Goal: Find specific page/section: Find specific page/section

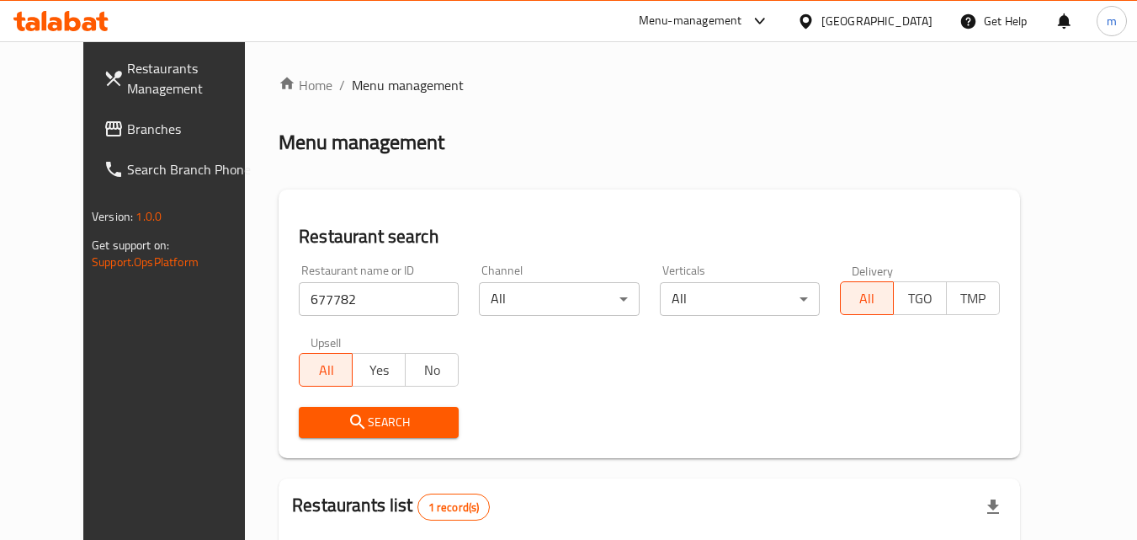
click at [127, 120] on span "Branches" at bounding box center [193, 129] width 133 height 20
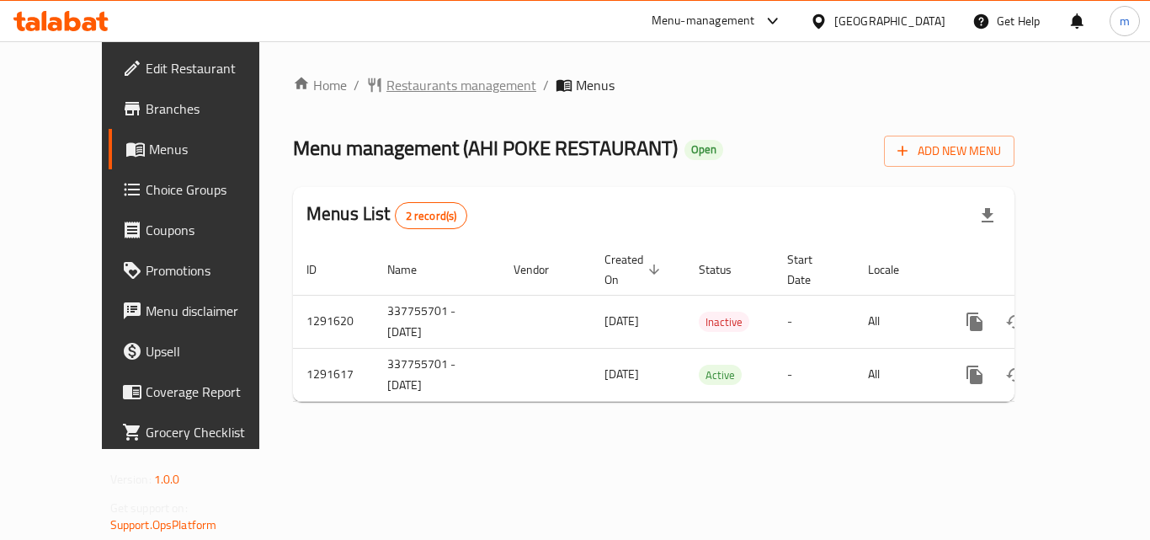
click at [386, 92] on span "Restaurants management" at bounding box center [461, 85] width 150 height 20
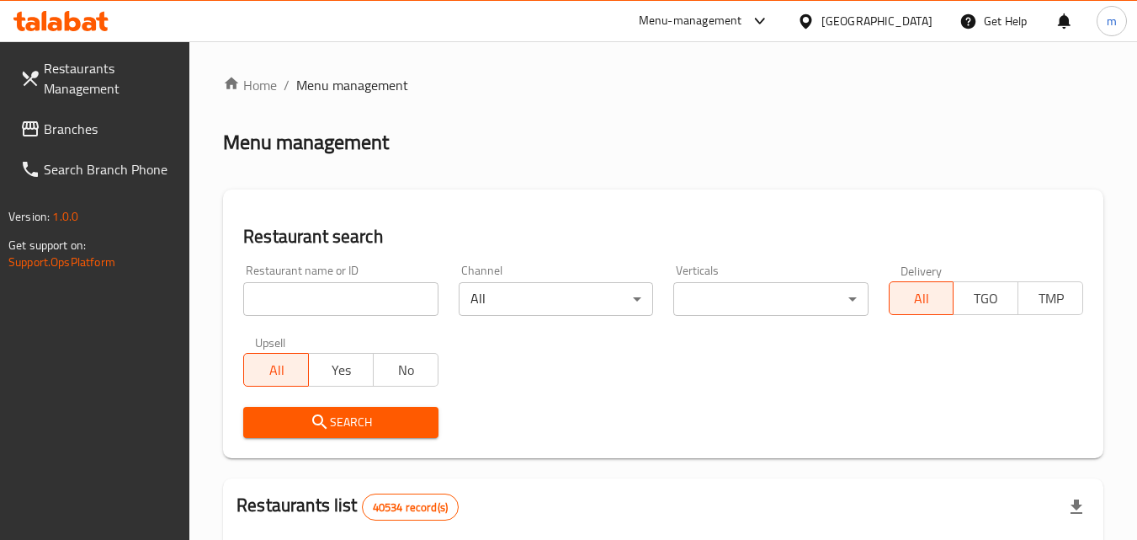
click at [354, 301] on input "search" at bounding box center [340, 299] width 194 height 34
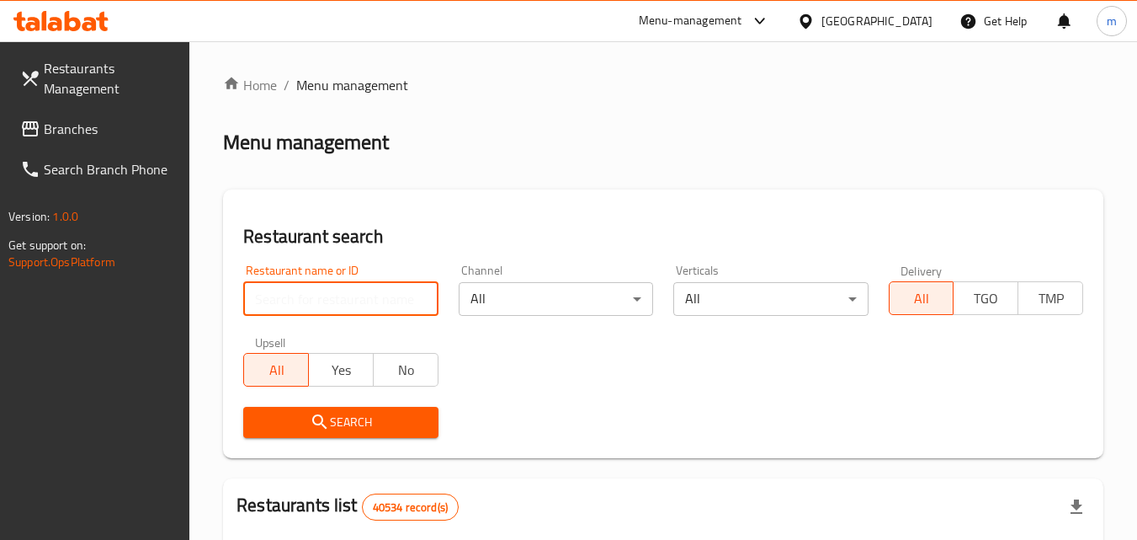
paste input "765717"
type input "765717"
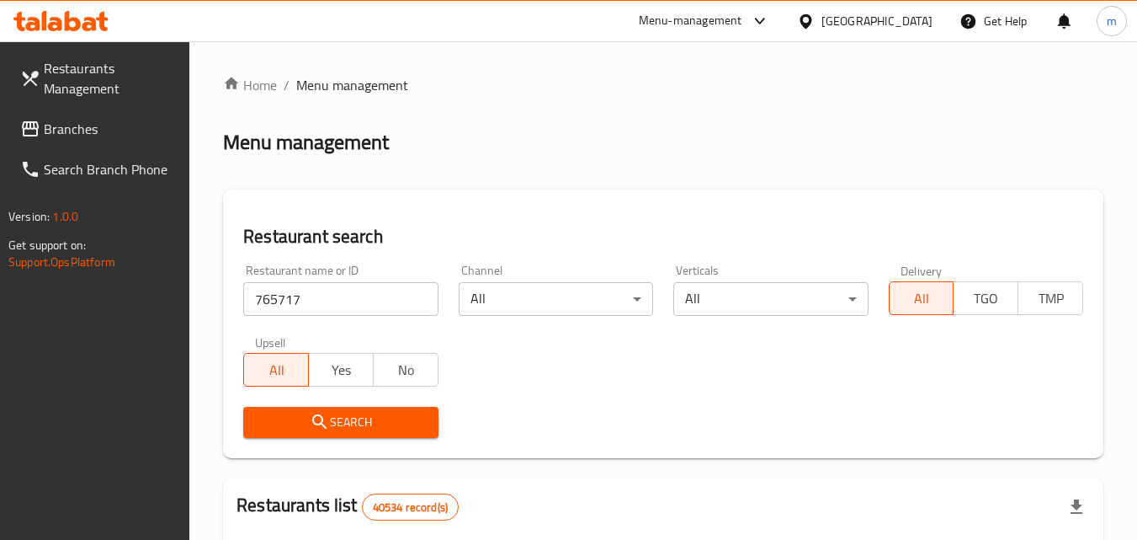
click at [365, 420] on span "Search" at bounding box center [341, 422] width 168 height 21
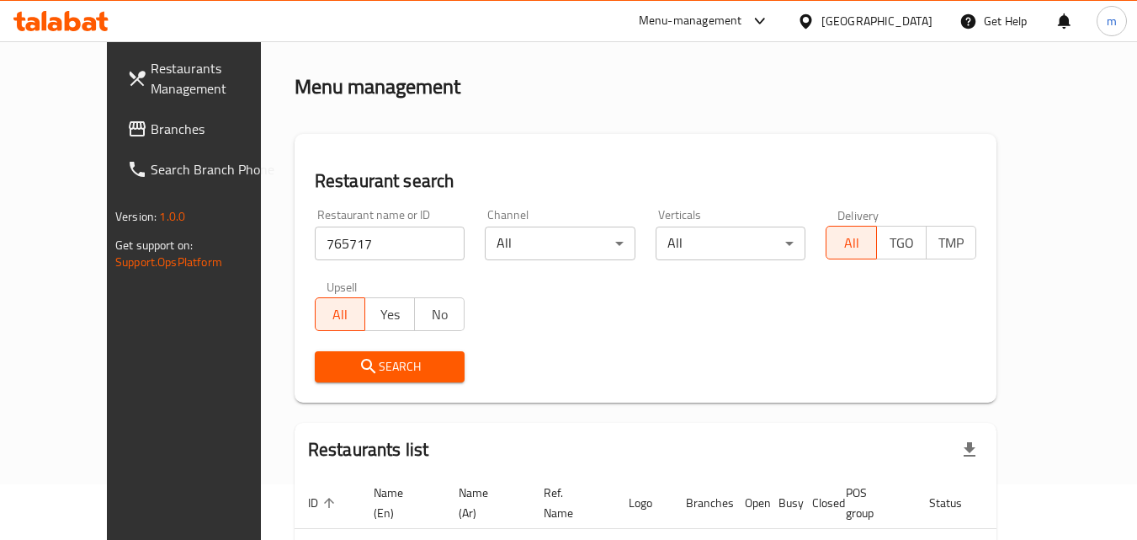
scroll to position [148, 0]
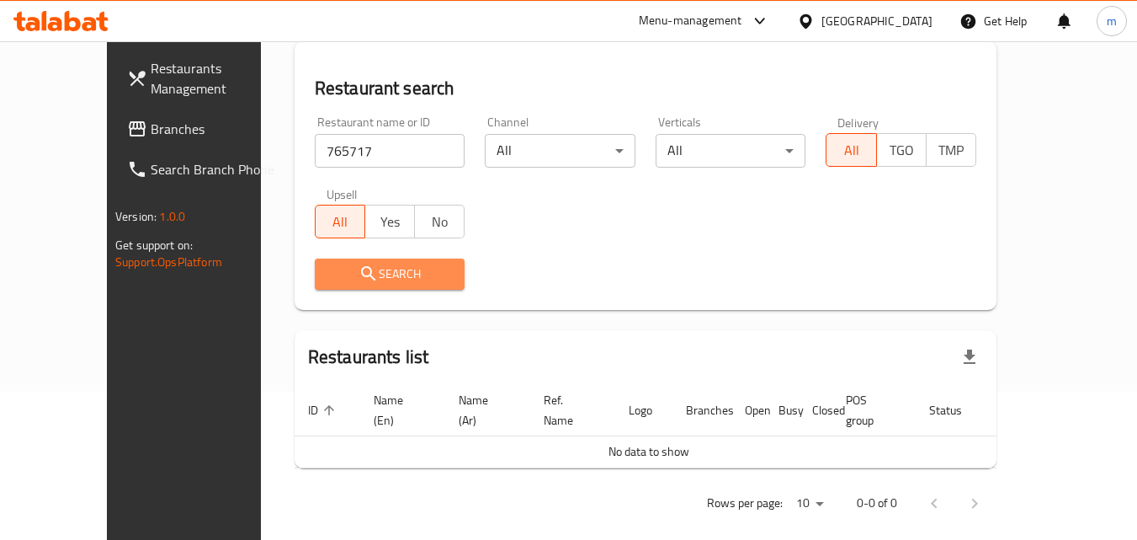
click at [336, 269] on span "Search" at bounding box center [390, 274] width 124 height 21
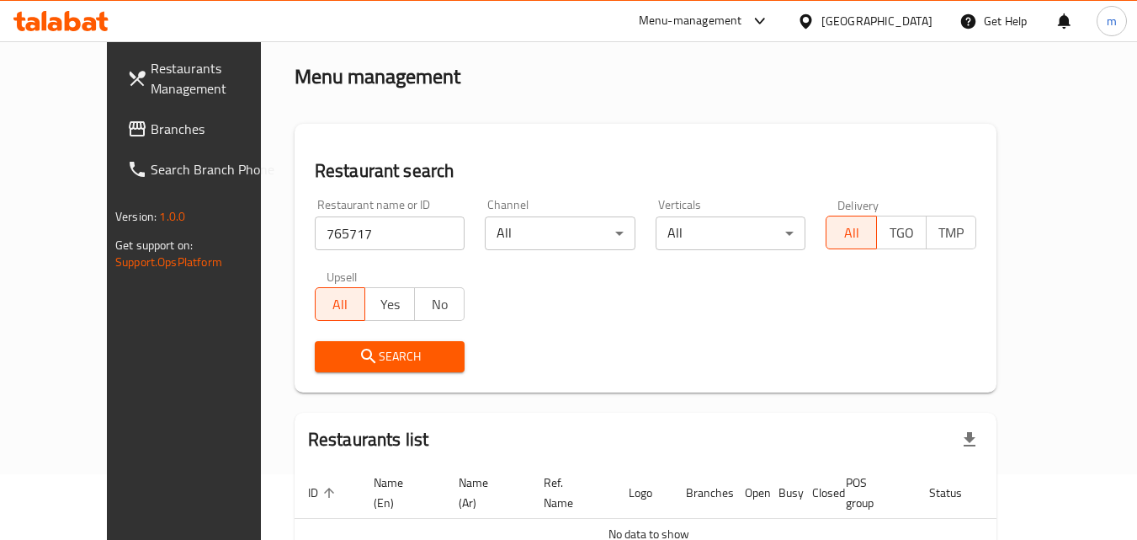
scroll to position [0, 0]
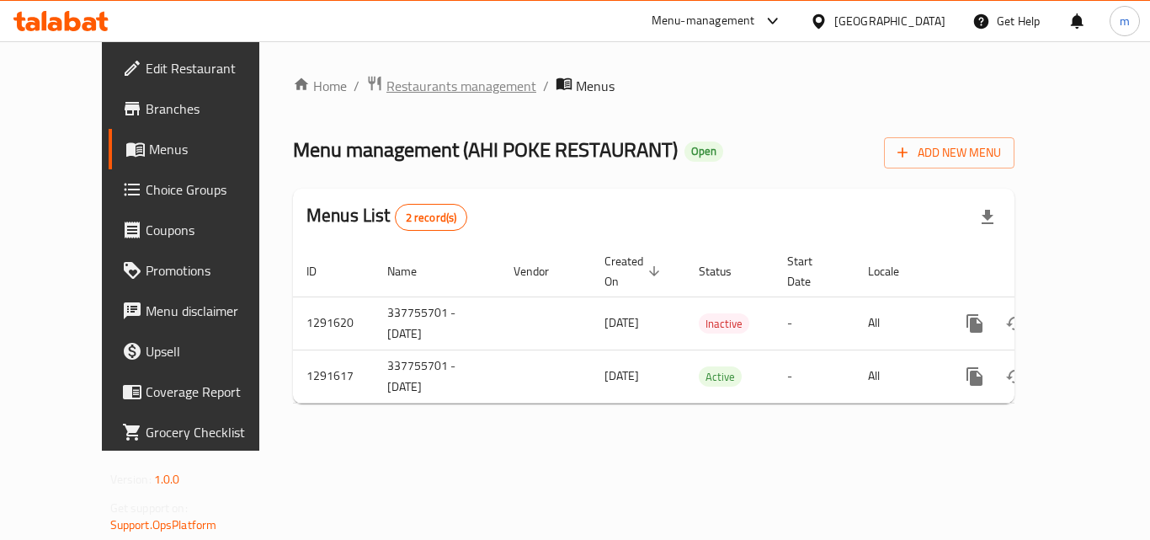
click at [444, 90] on span "Restaurants management" at bounding box center [461, 86] width 150 height 20
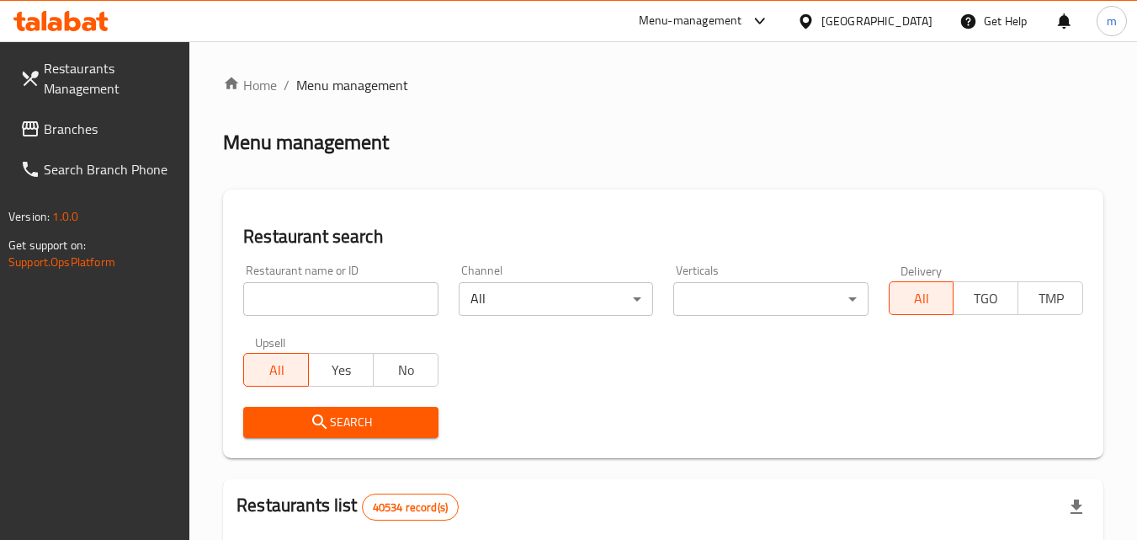
click at [354, 305] on input "search" at bounding box center [340, 299] width 194 height 34
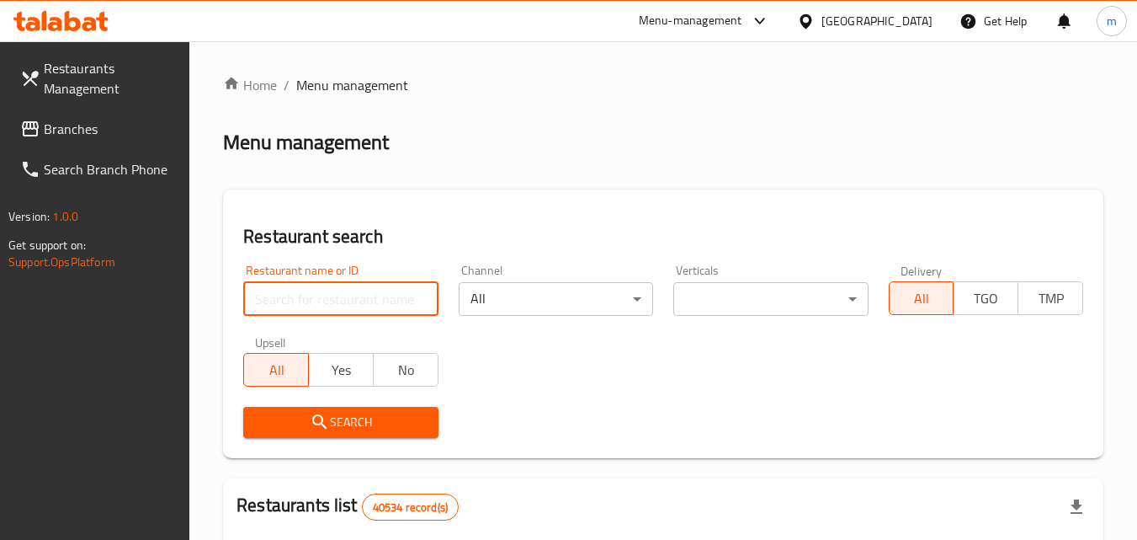
paste input "698726"
type input "698726"
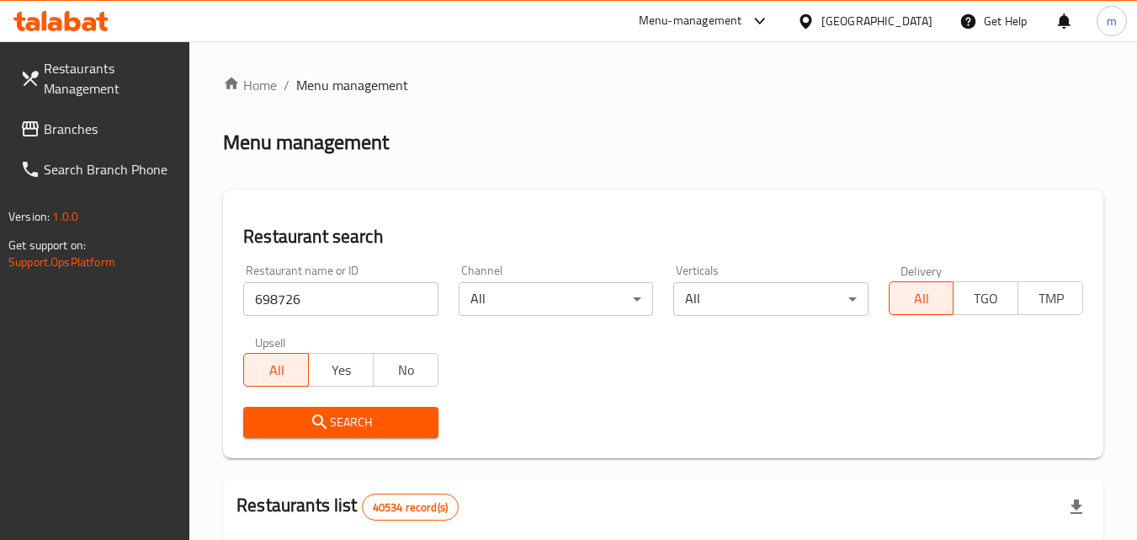
click at [336, 423] on span "Search" at bounding box center [341, 422] width 168 height 21
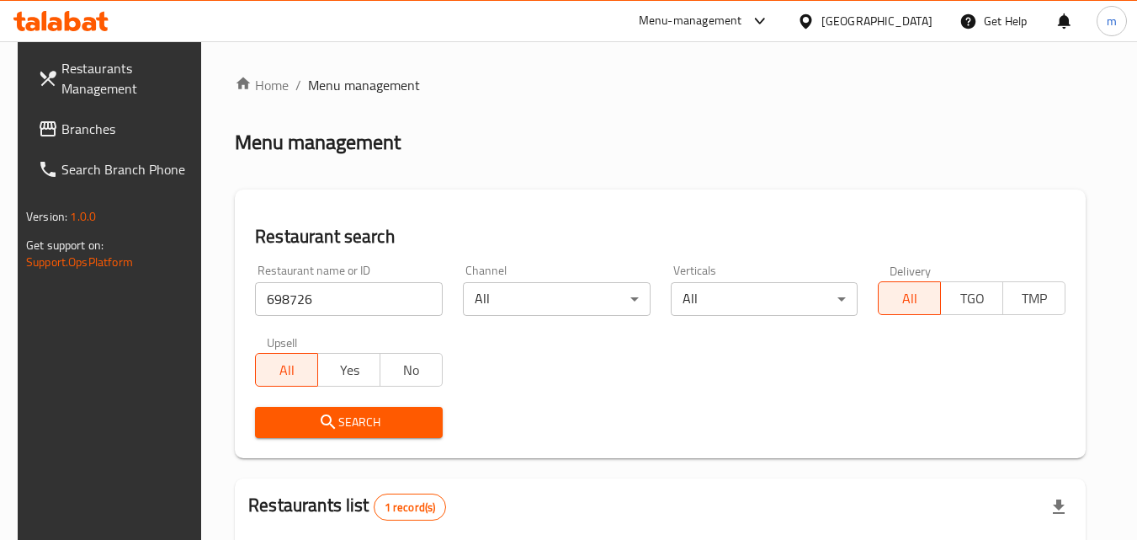
click at [876, 30] on div "[GEOGRAPHIC_DATA]" at bounding box center [877, 21] width 111 height 19
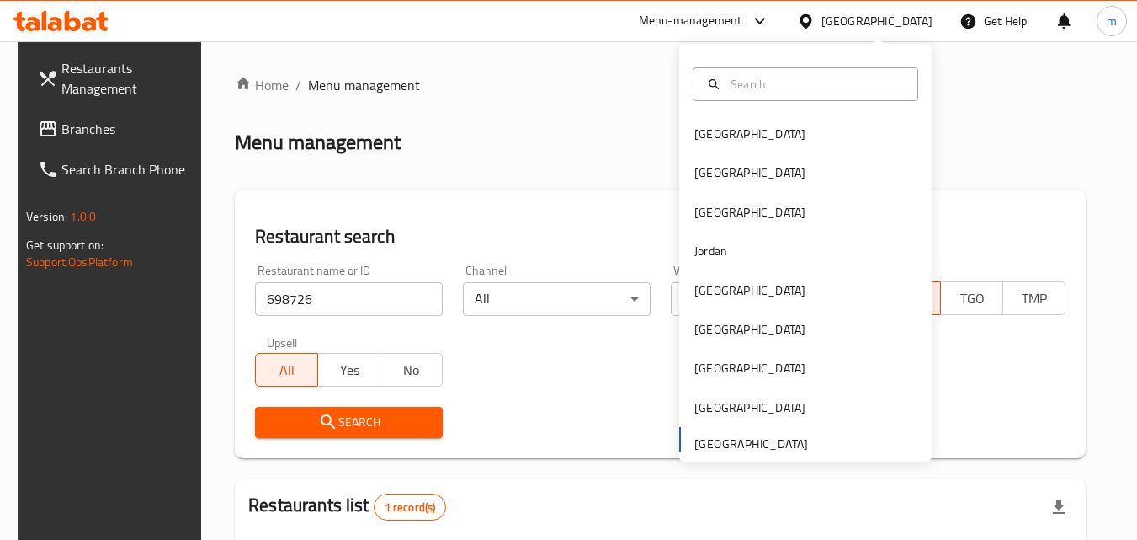
click at [737, 447] on div "Bahrain Egypt Iraq Jordan Kuwait Oman Qatar Saudi Arabia United Arab Emirates" at bounding box center [805, 287] width 253 height 346
click at [757, 439] on div "Bahrain Egypt Iraq Jordan Kuwait Oman Qatar Saudi Arabia United Arab Emirates" at bounding box center [805, 287] width 253 height 346
click at [797, 87] on input "text" at bounding box center [816, 84] width 184 height 19
click at [716, 438] on div "Bahrain Egypt Iraq Jordan Kuwait Oman Qatar Saudi Arabia United Arab Emirates" at bounding box center [805, 287] width 253 height 346
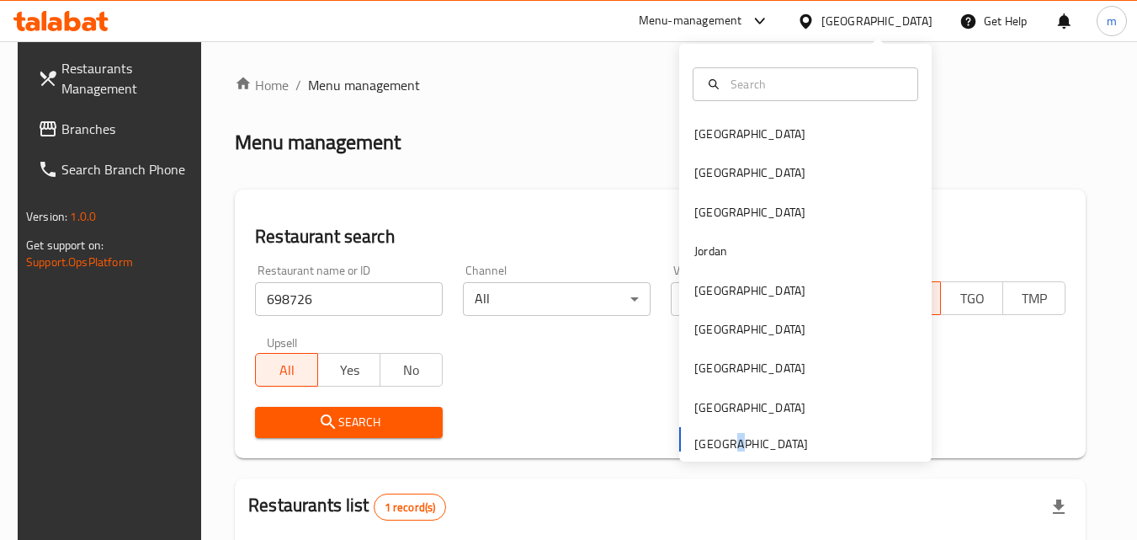
click at [716, 438] on div "Bahrain Egypt Iraq Jordan Kuwait Oman Qatar Saudi Arabia United Arab Emirates" at bounding box center [805, 287] width 253 height 346
click at [881, 13] on div "[GEOGRAPHIC_DATA]" at bounding box center [877, 21] width 111 height 19
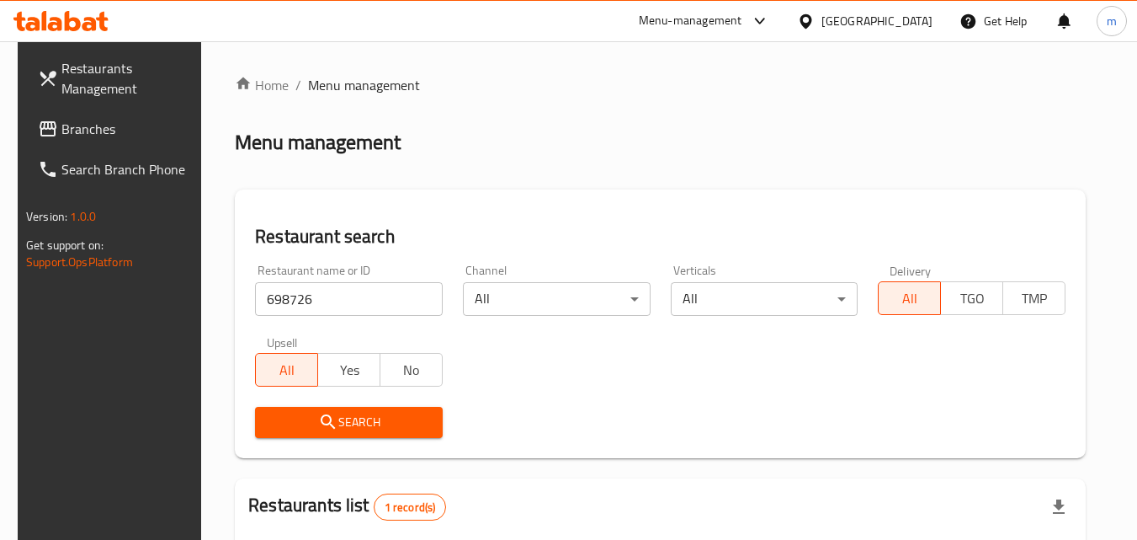
click at [345, 301] on input "698726" at bounding box center [349, 299] width 188 height 34
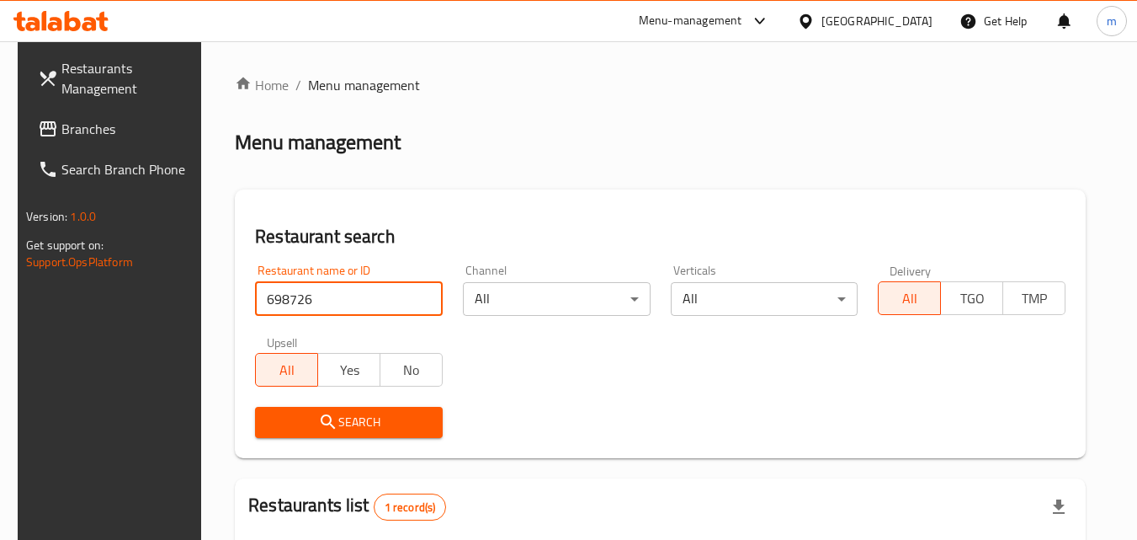
click at [345, 301] on input "698726" at bounding box center [349, 299] width 188 height 34
click at [69, 119] on span "Branches" at bounding box center [127, 129] width 133 height 20
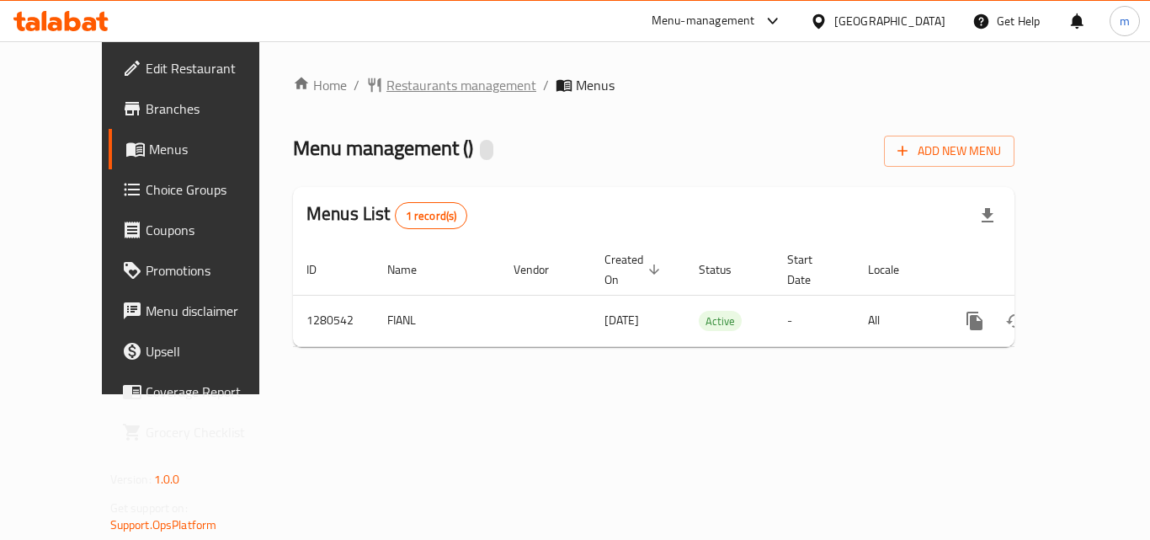
click at [386, 91] on span "Restaurants management" at bounding box center [461, 85] width 150 height 20
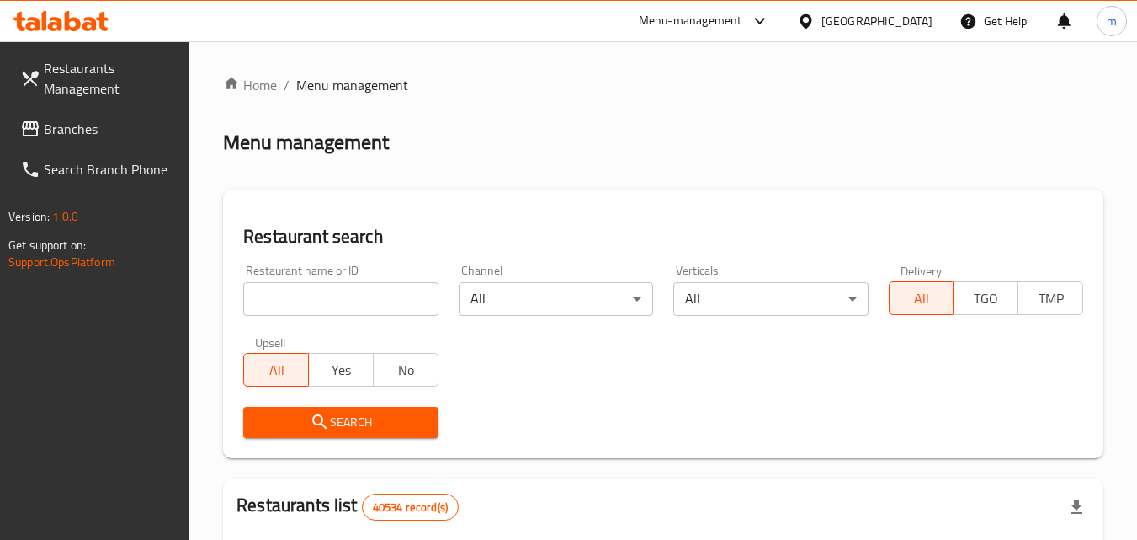
click at [362, 301] on input "search" at bounding box center [340, 299] width 194 height 34
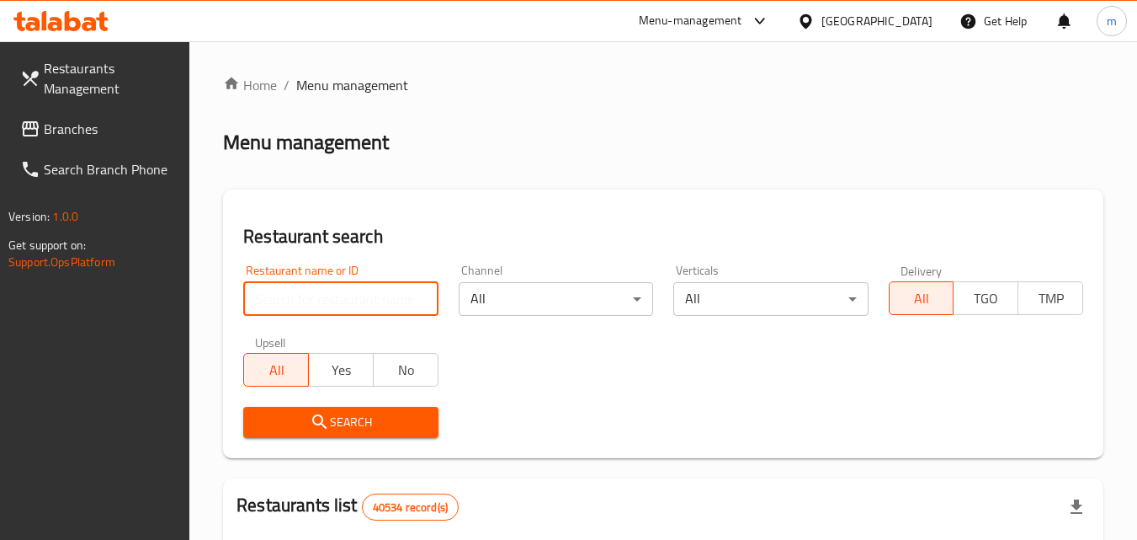
paste input "693812"
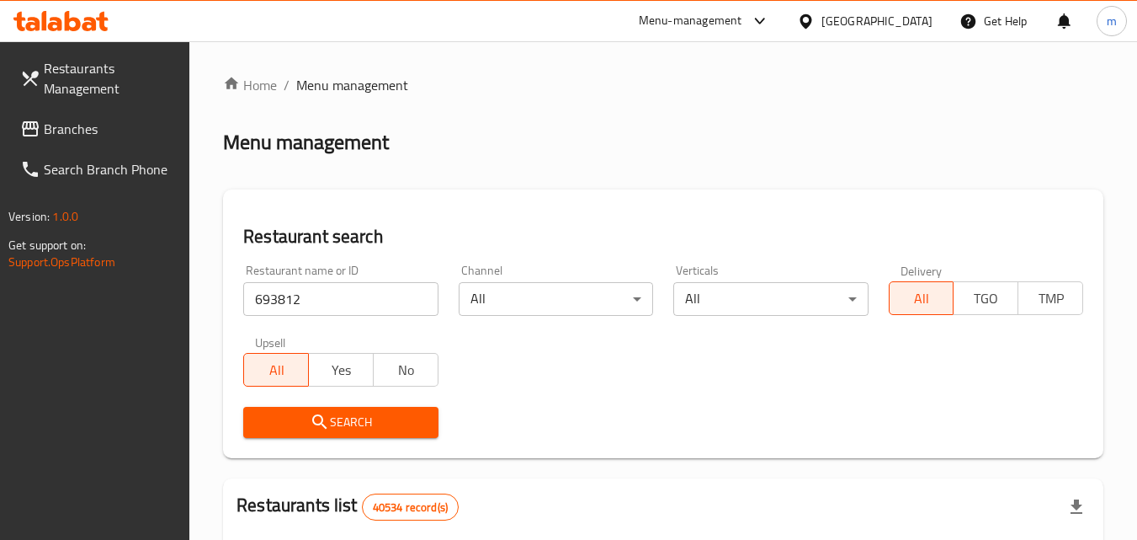
click at [364, 412] on span "Search" at bounding box center [341, 422] width 168 height 21
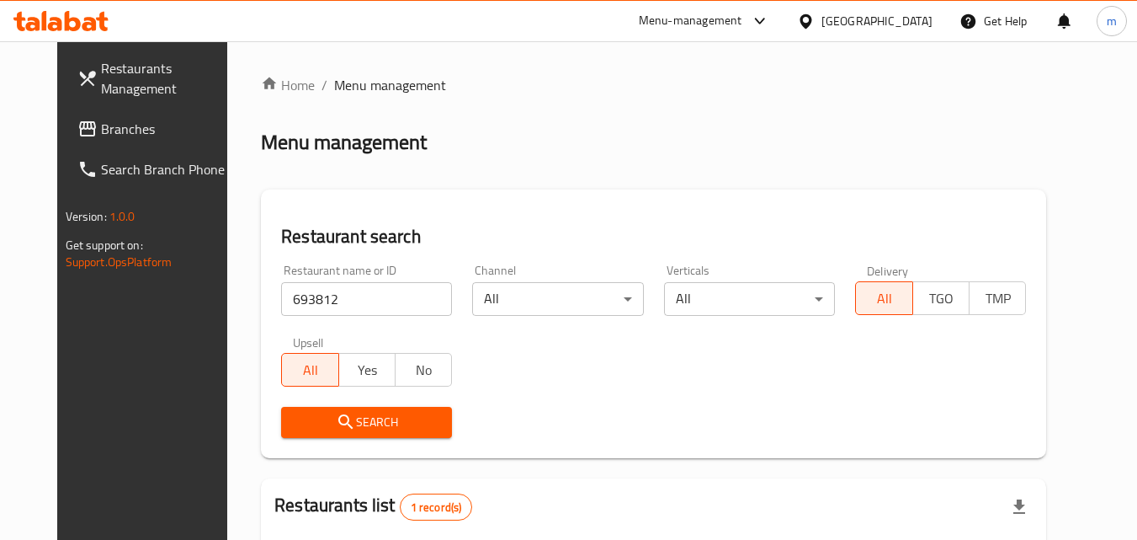
click at [337, 303] on input "693812" at bounding box center [366, 299] width 171 height 34
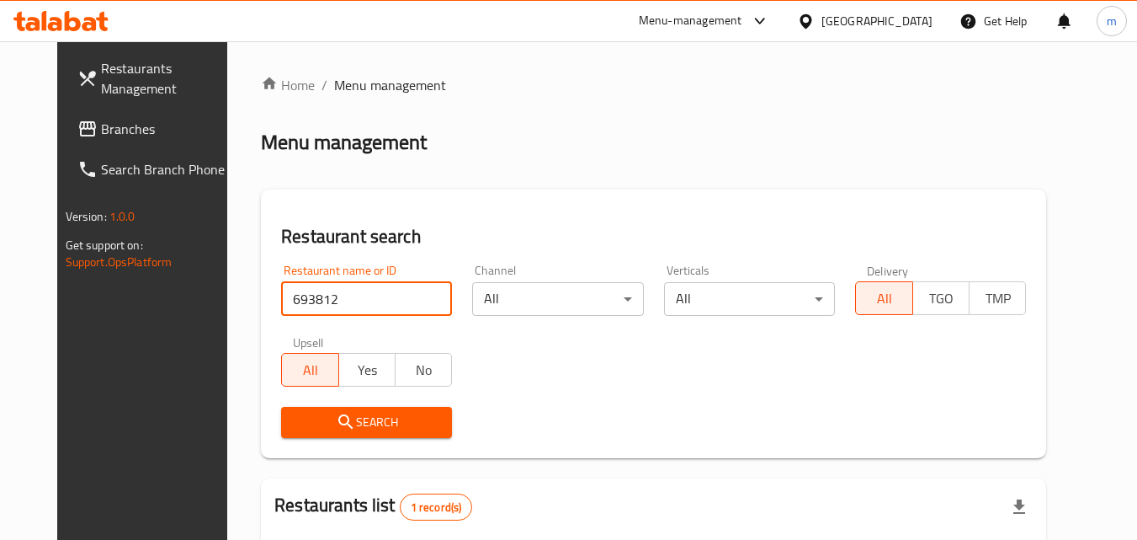
click at [337, 303] on input "693812" at bounding box center [366, 299] width 171 height 34
paste input "767685"
type input "767685"
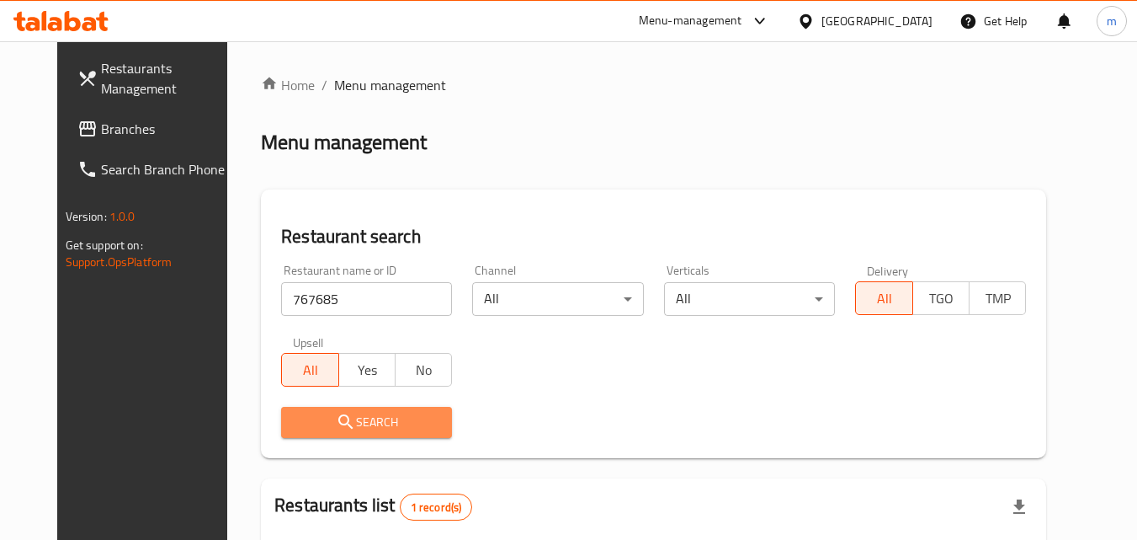
click at [383, 432] on span "Search" at bounding box center [367, 422] width 144 height 21
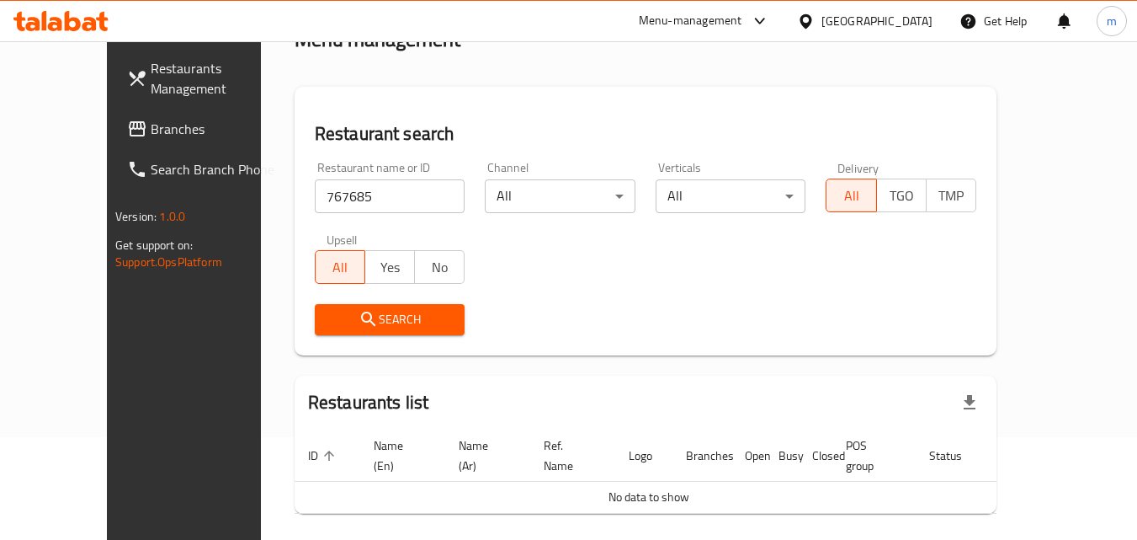
scroll to position [64, 0]
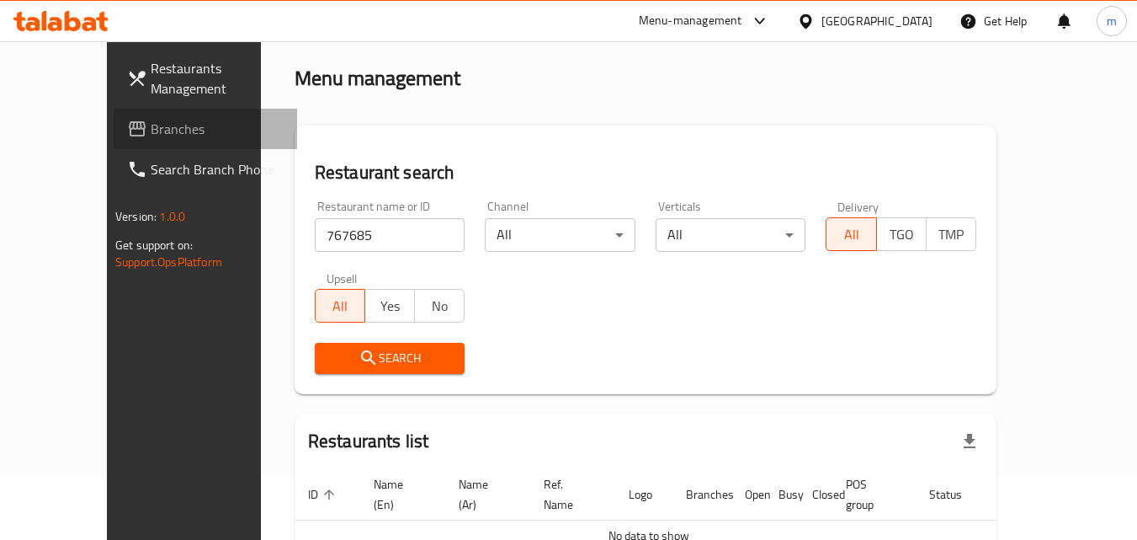
click at [151, 131] on span "Branches" at bounding box center [217, 129] width 133 height 20
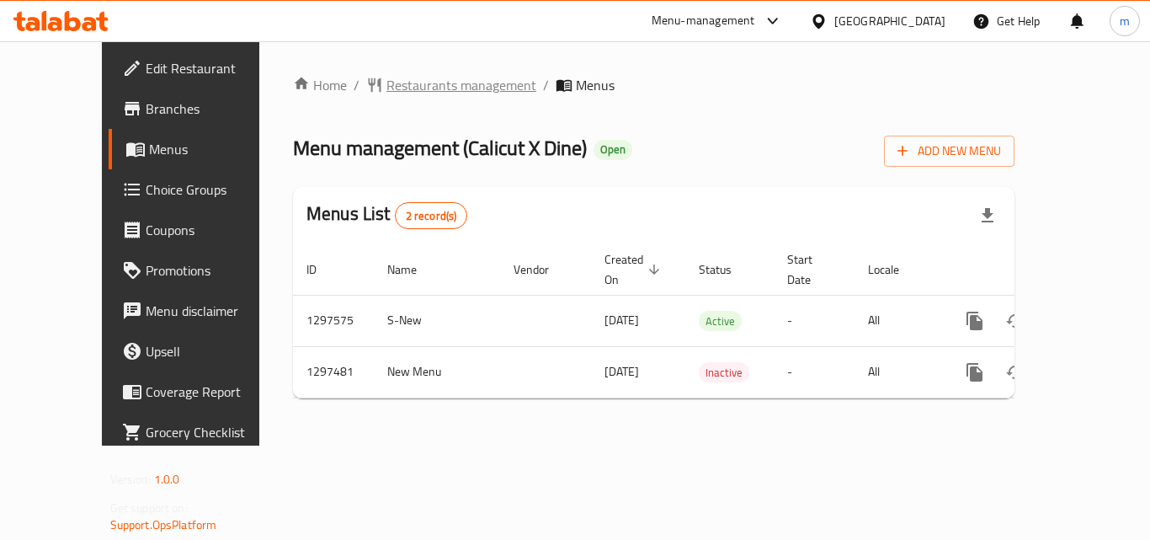
click at [386, 86] on span "Restaurants management" at bounding box center [461, 85] width 150 height 20
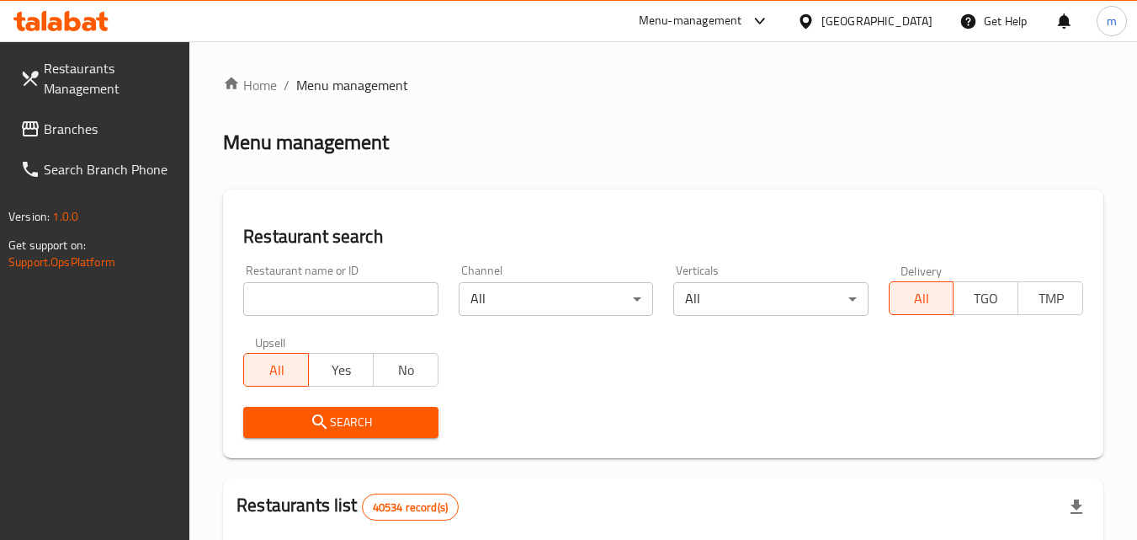
click at [364, 298] on input "search" at bounding box center [340, 299] width 194 height 34
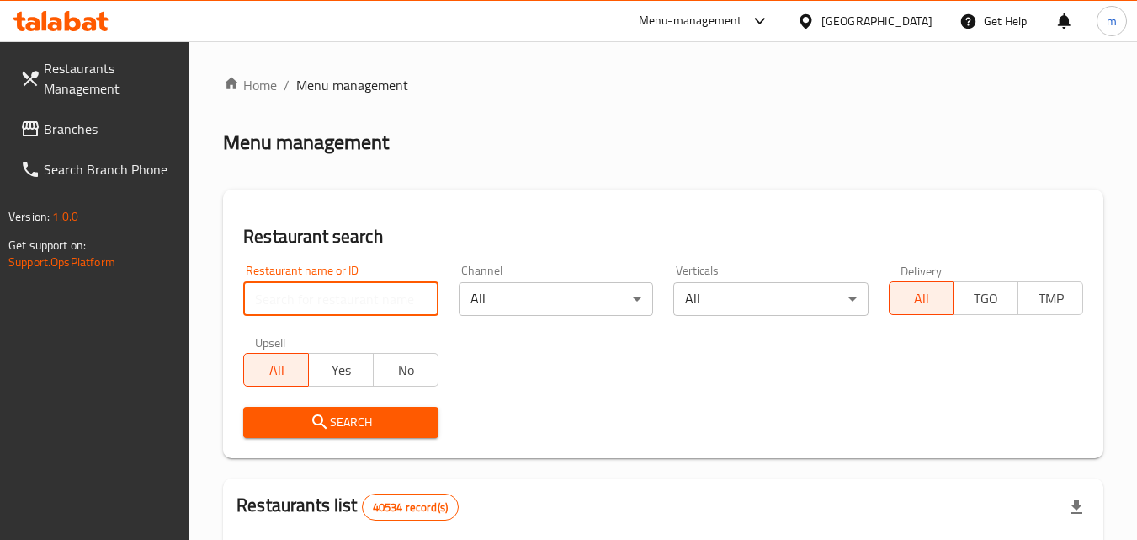
paste input "699957"
type input "699957"
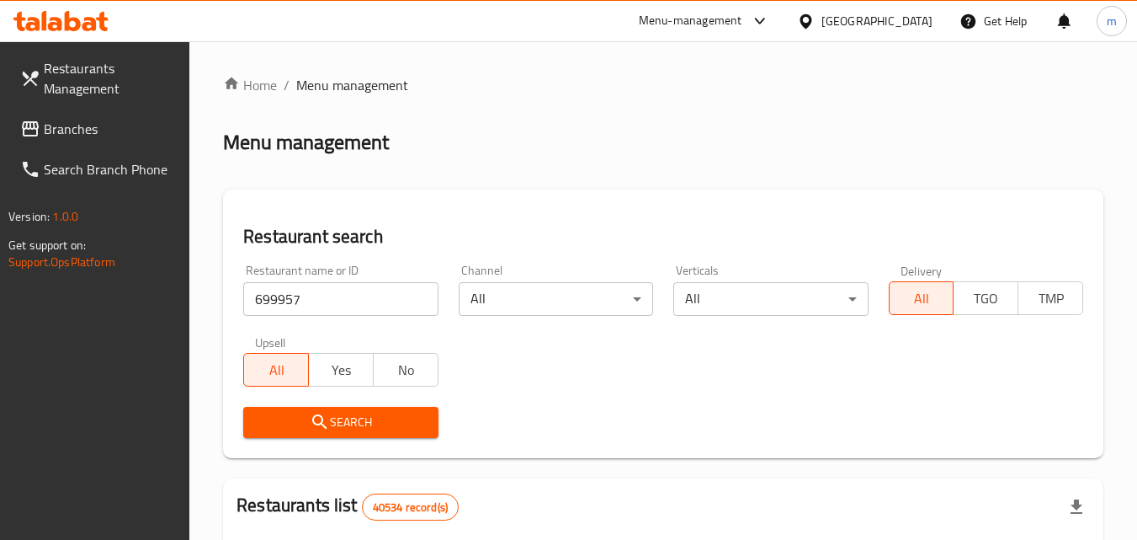
click at [397, 418] on span "Search" at bounding box center [341, 422] width 168 height 21
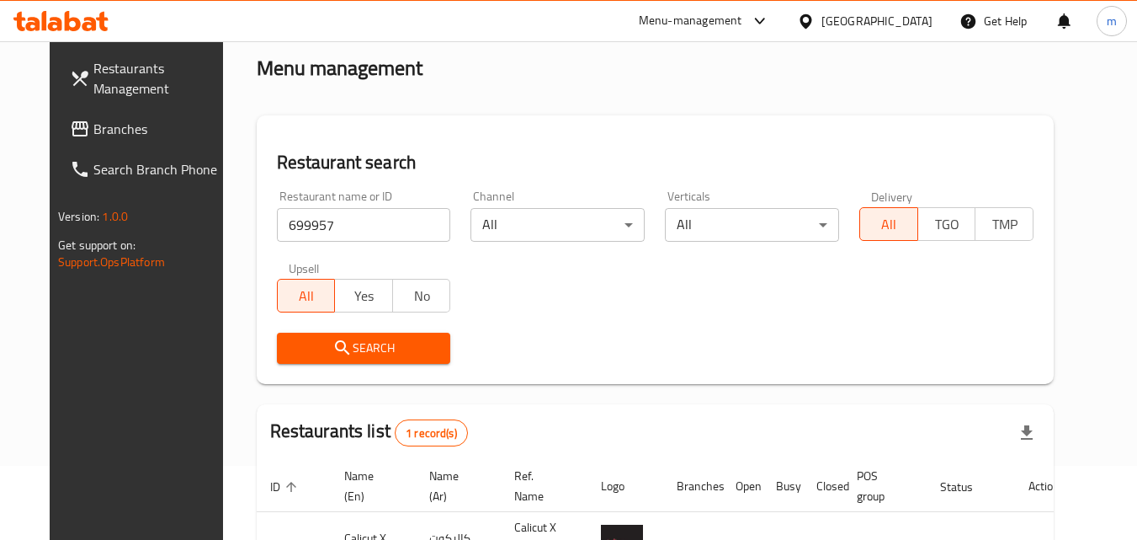
scroll to position [168, 0]
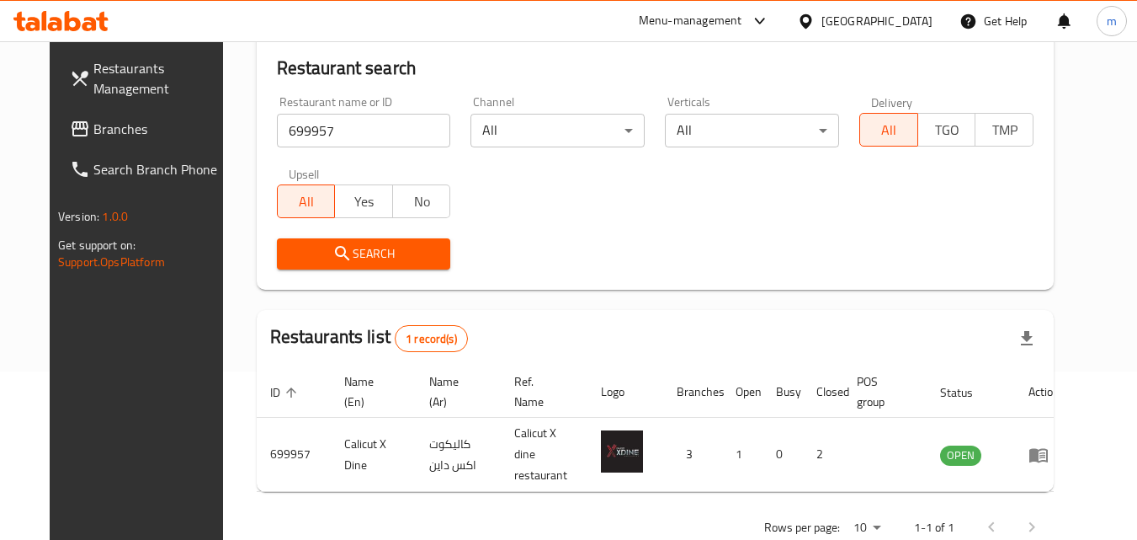
click at [93, 122] on span "Branches" at bounding box center [159, 129] width 133 height 20
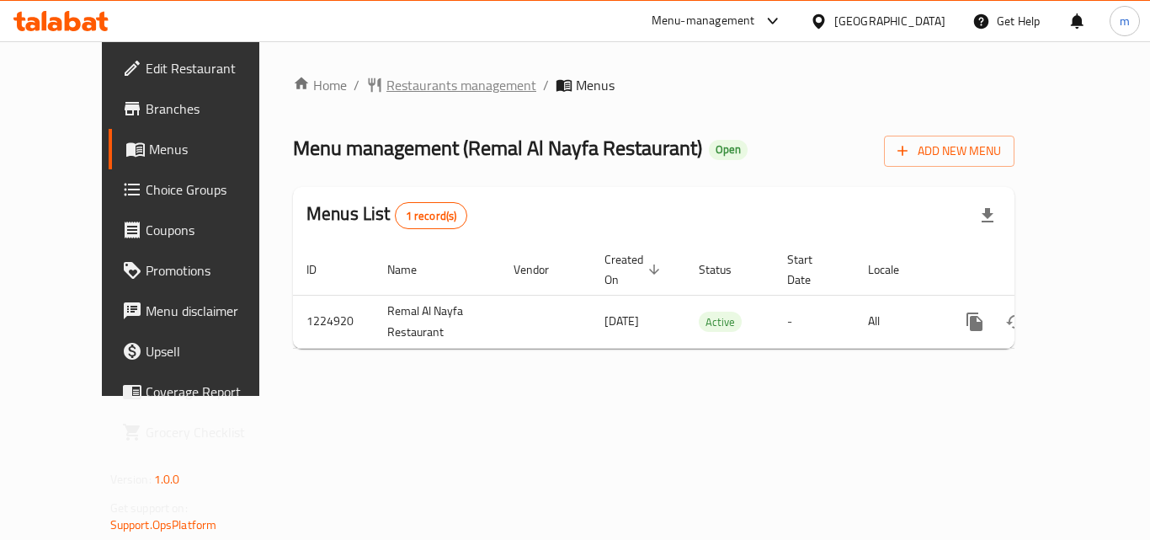
click at [436, 94] on span "Restaurants management" at bounding box center [461, 85] width 150 height 20
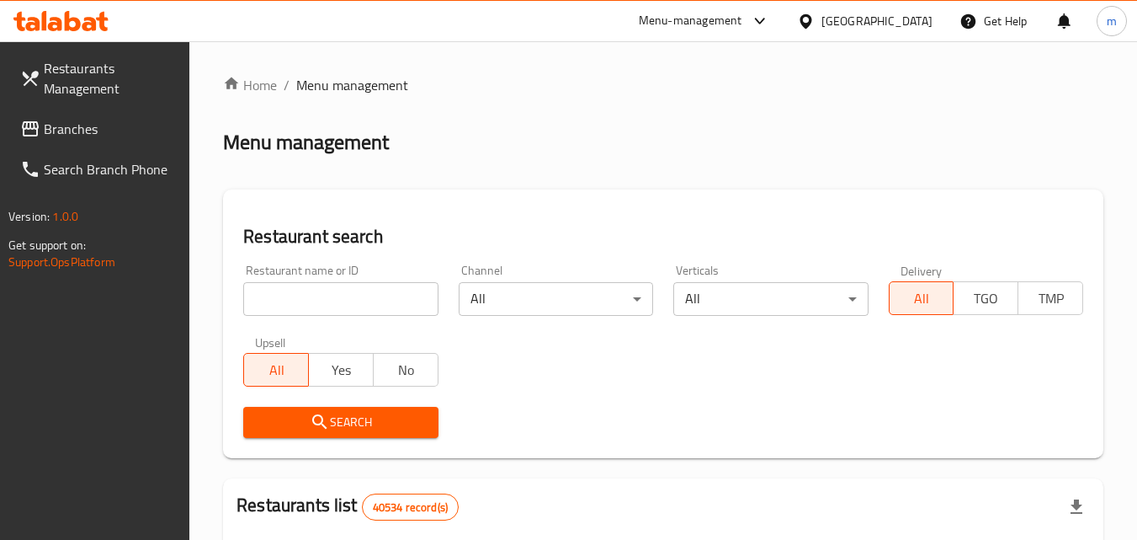
click at [327, 305] on input "search" at bounding box center [340, 299] width 194 height 34
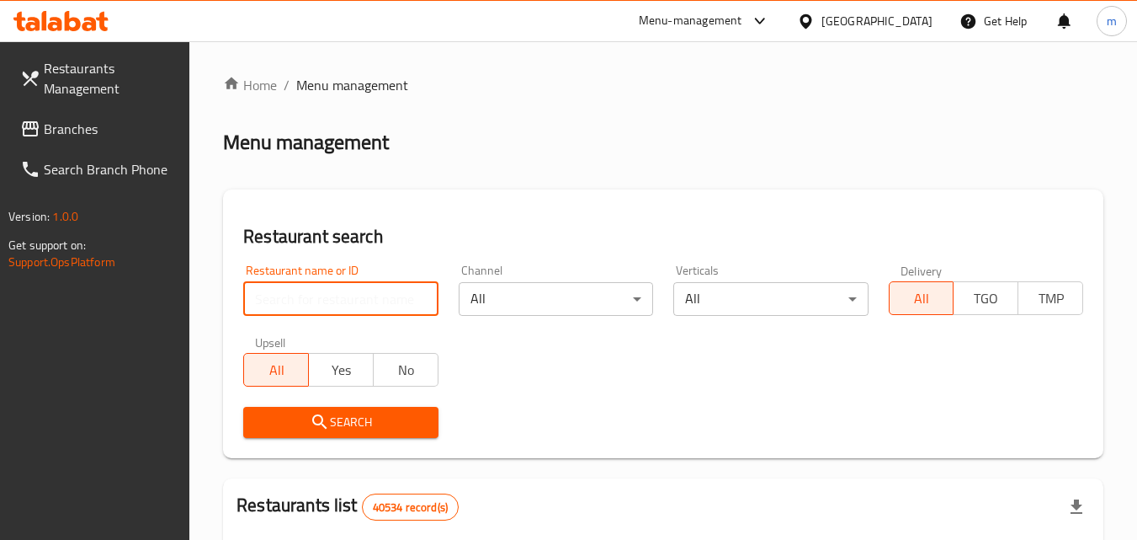
paste input "675139"
type input "675139"
click button "Search" at bounding box center [340, 422] width 194 height 31
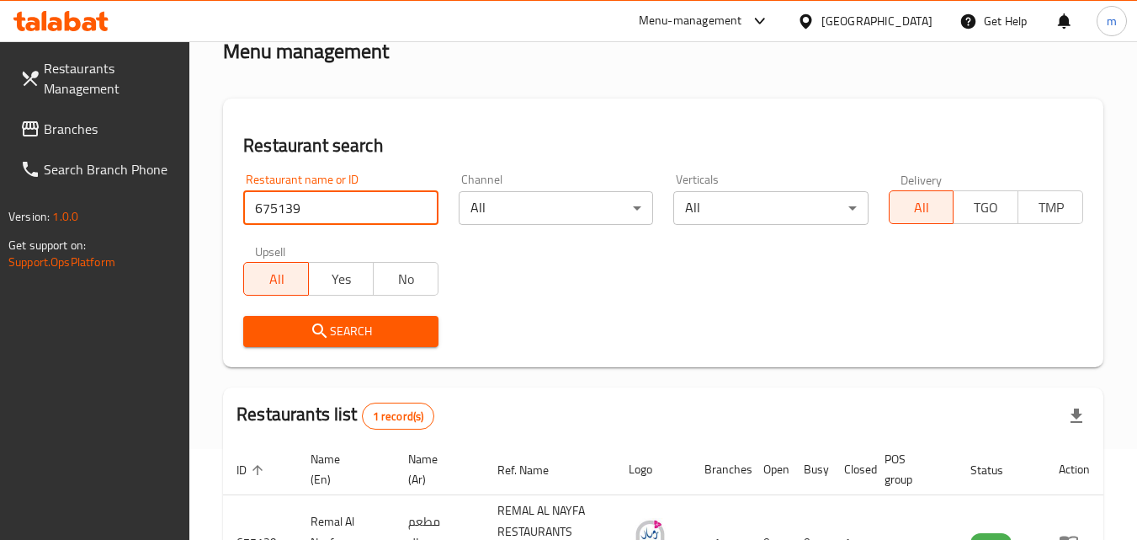
scroll to position [232, 0]
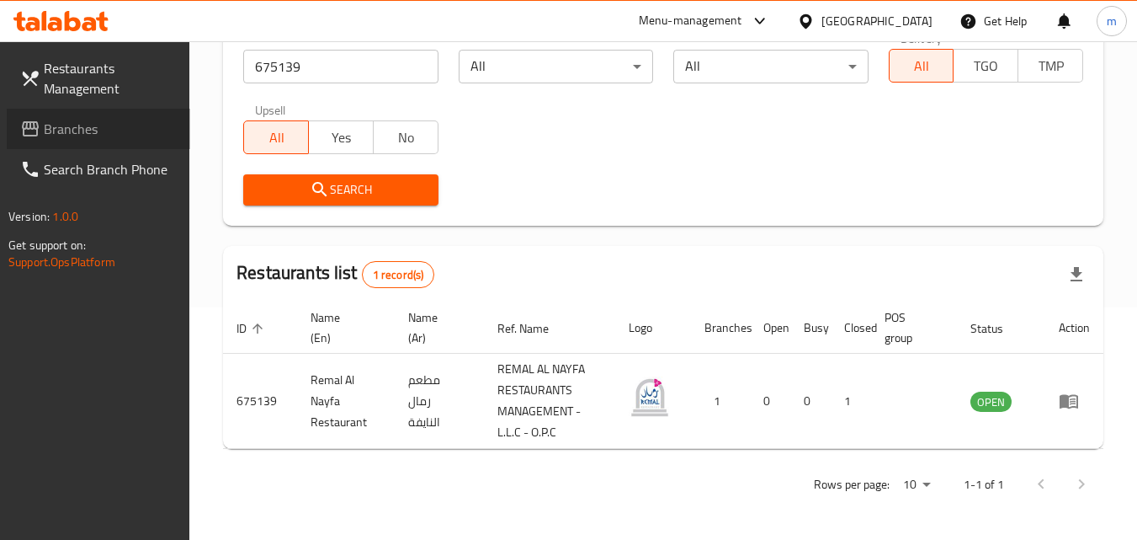
click at [101, 132] on span "Branches" at bounding box center [110, 129] width 133 height 20
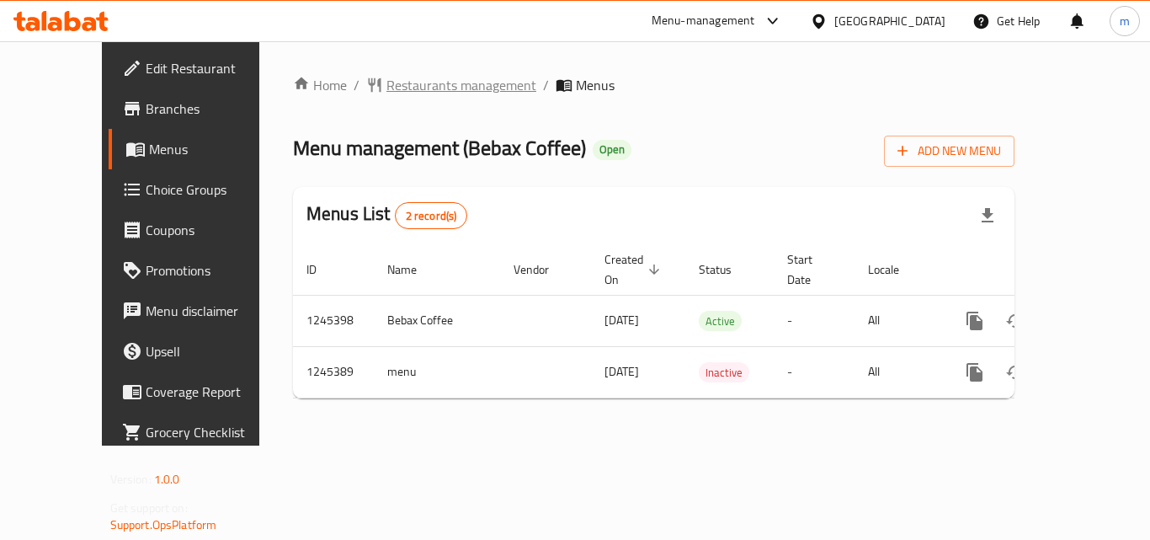
click at [408, 88] on span "Restaurants management" at bounding box center [461, 85] width 150 height 20
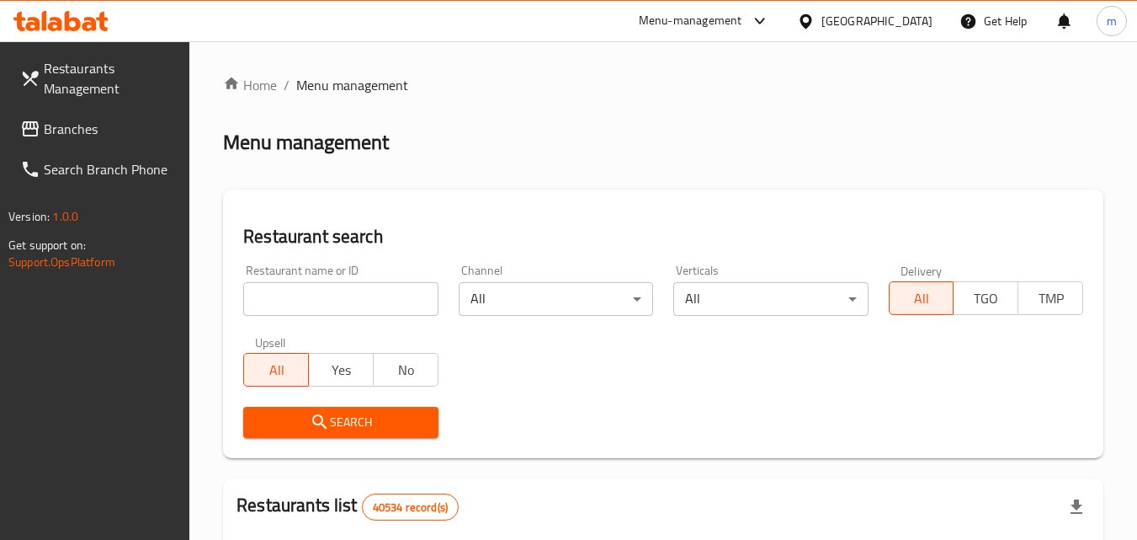
click at [382, 296] on input "search" at bounding box center [340, 299] width 194 height 34
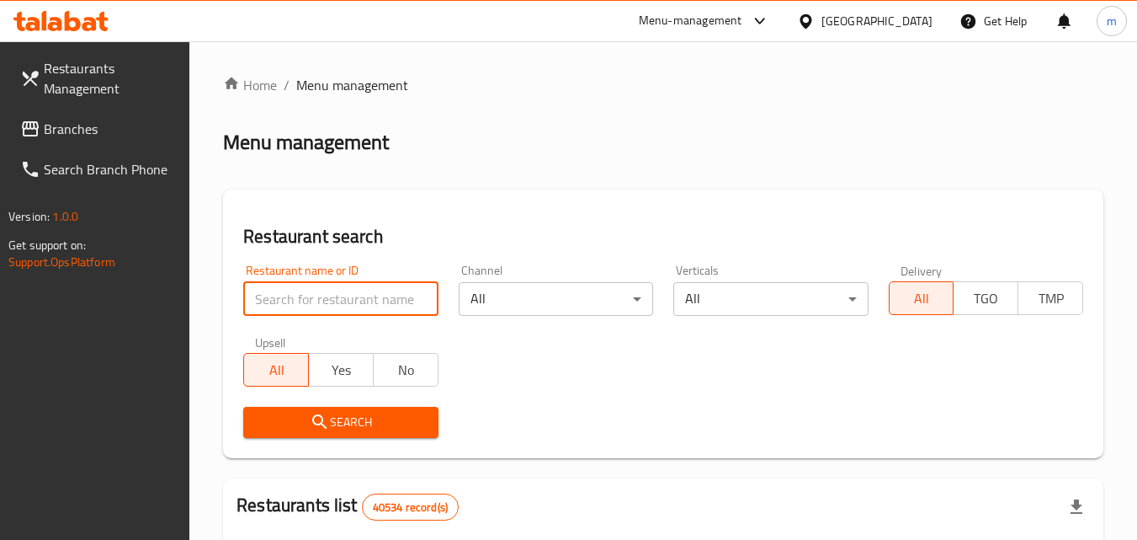
paste input "682549"
type input "682549"
click button "Search" at bounding box center [340, 422] width 194 height 31
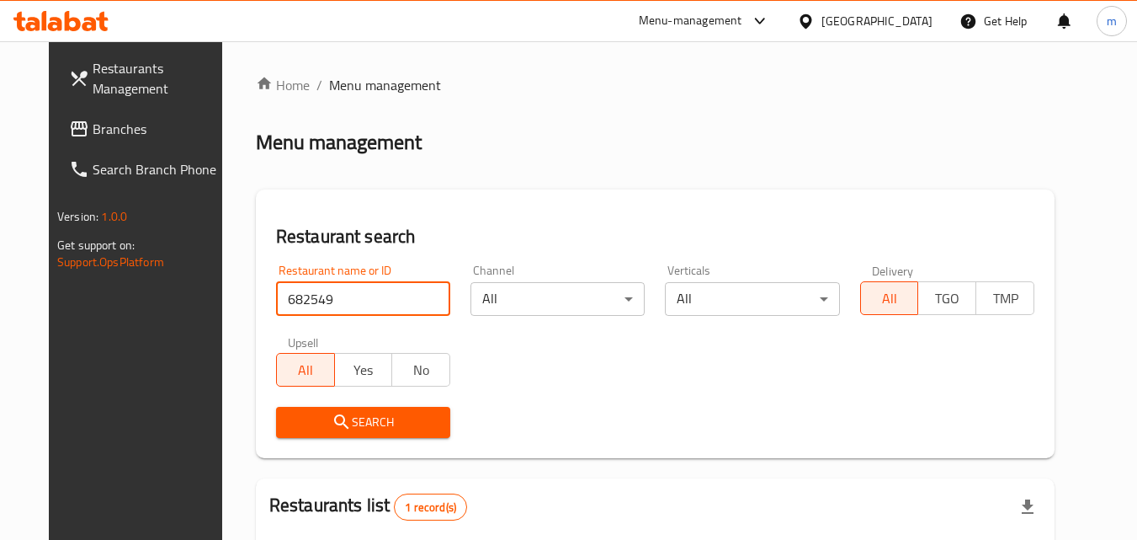
click at [301, 415] on span "Search" at bounding box center [363, 422] width 147 height 21
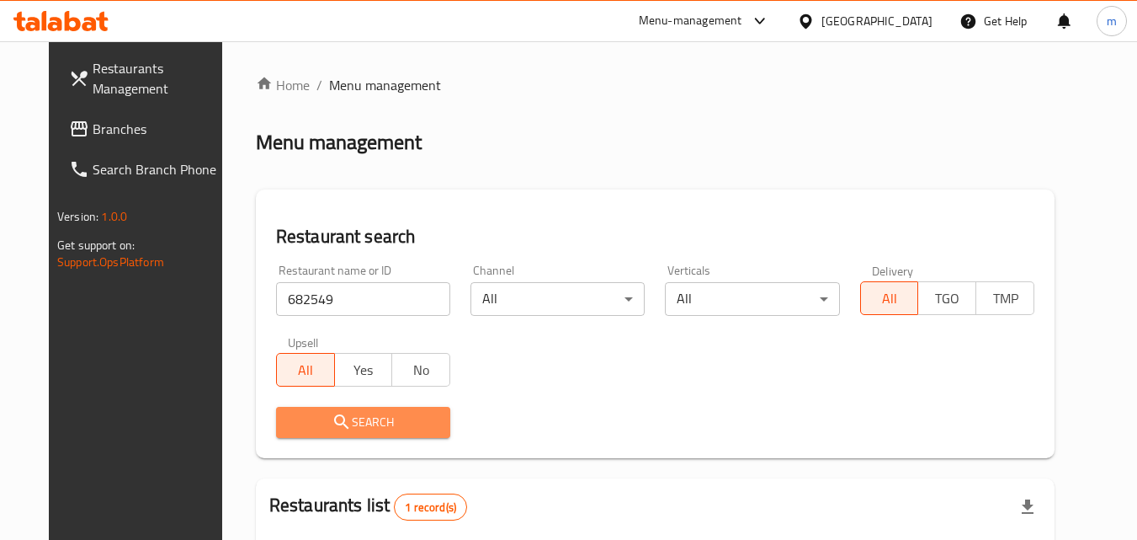
click at [301, 415] on span "Search" at bounding box center [363, 422] width 147 height 21
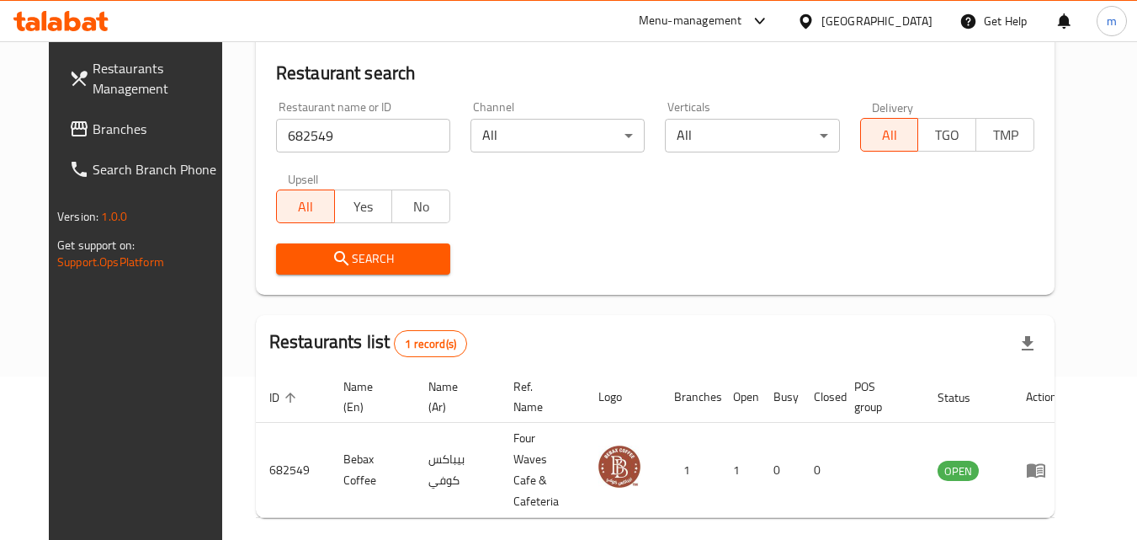
scroll to position [168, 0]
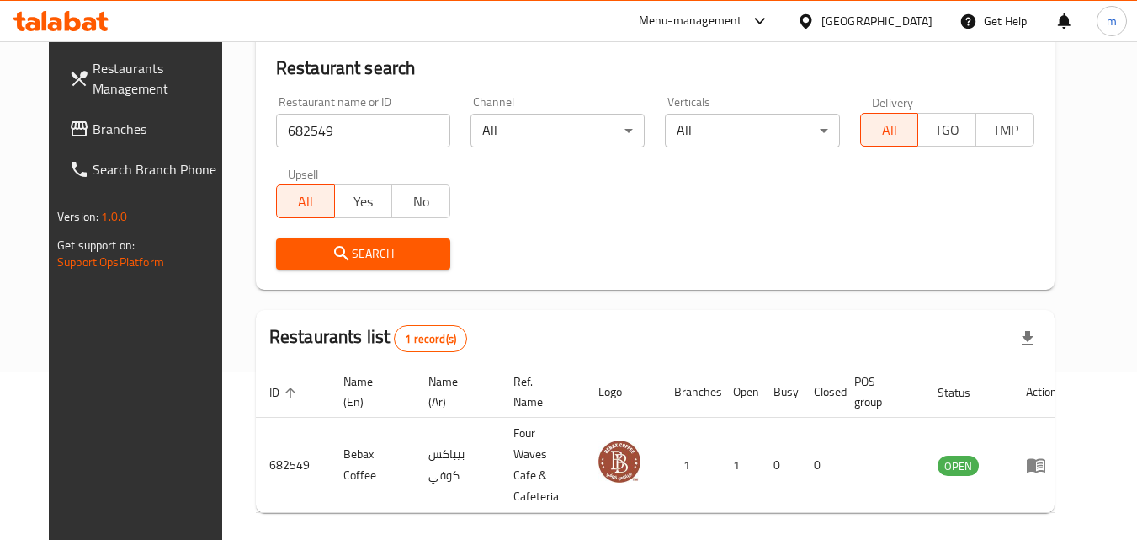
click at [109, 133] on span "Branches" at bounding box center [159, 129] width 133 height 20
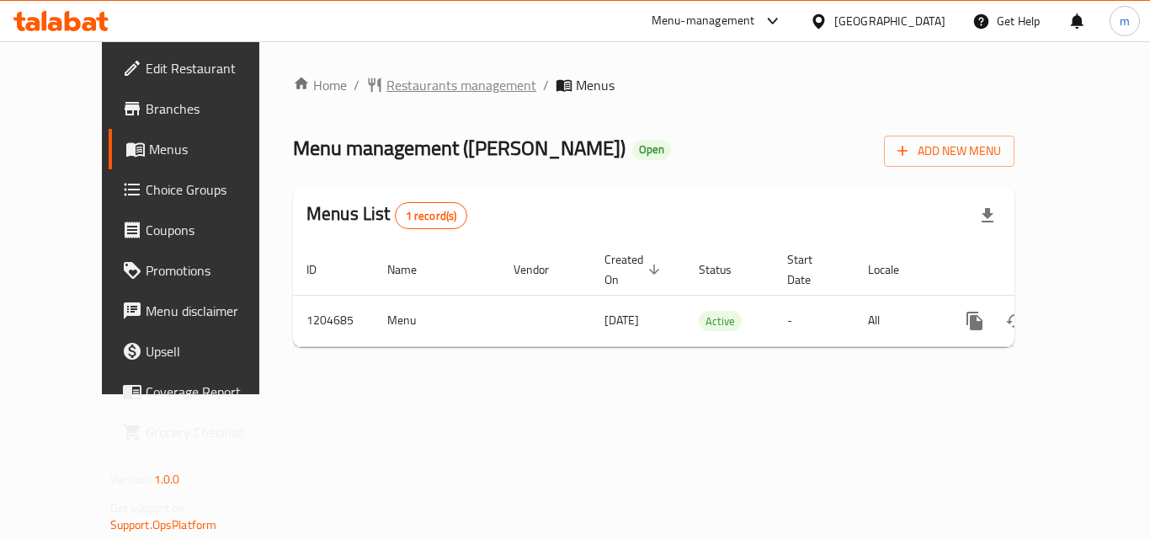
click at [386, 86] on span "Restaurants management" at bounding box center [461, 85] width 150 height 20
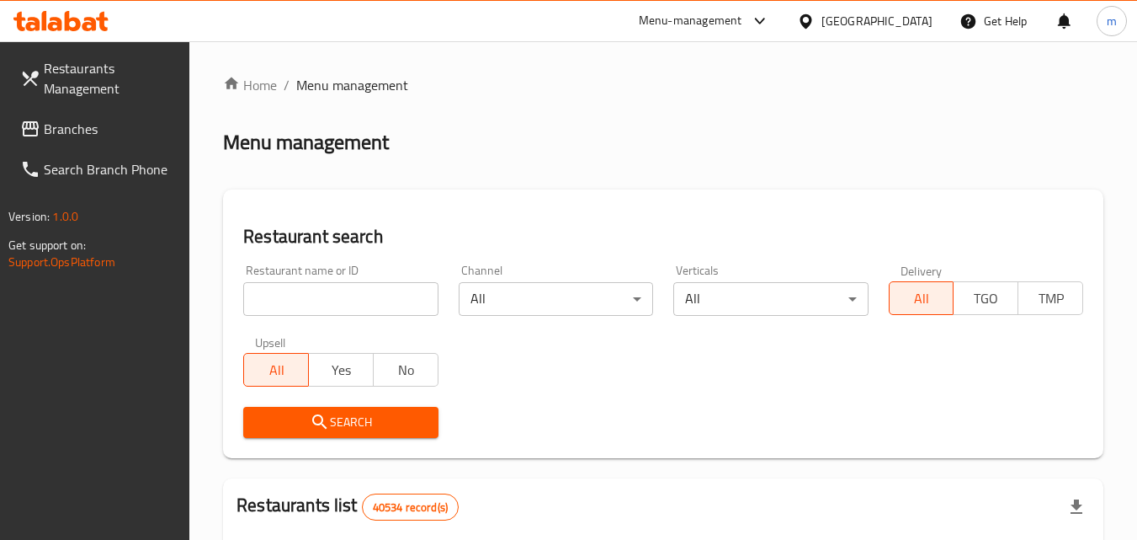
click at [335, 300] on input "search" at bounding box center [340, 299] width 194 height 34
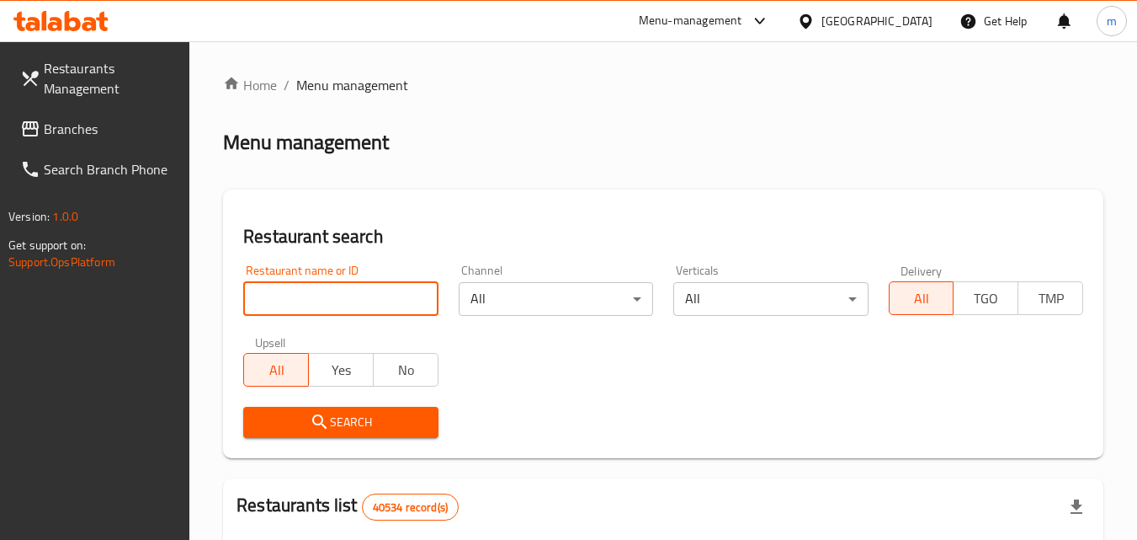
paste input "669896"
type input "669896"
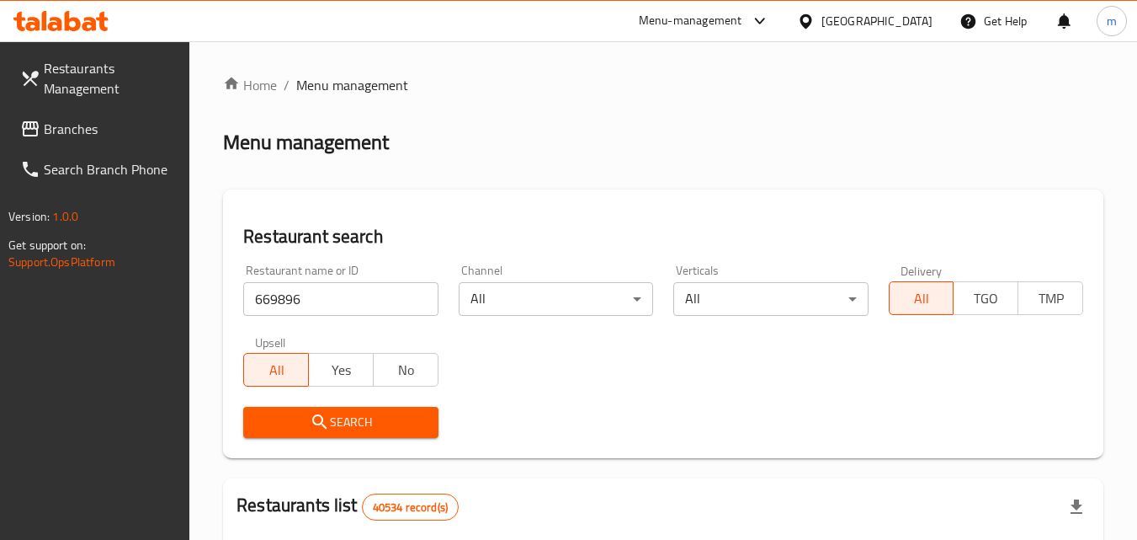
click at [366, 415] on span "Search" at bounding box center [341, 422] width 168 height 21
click at [908, 17] on div "[GEOGRAPHIC_DATA]" at bounding box center [877, 21] width 111 height 19
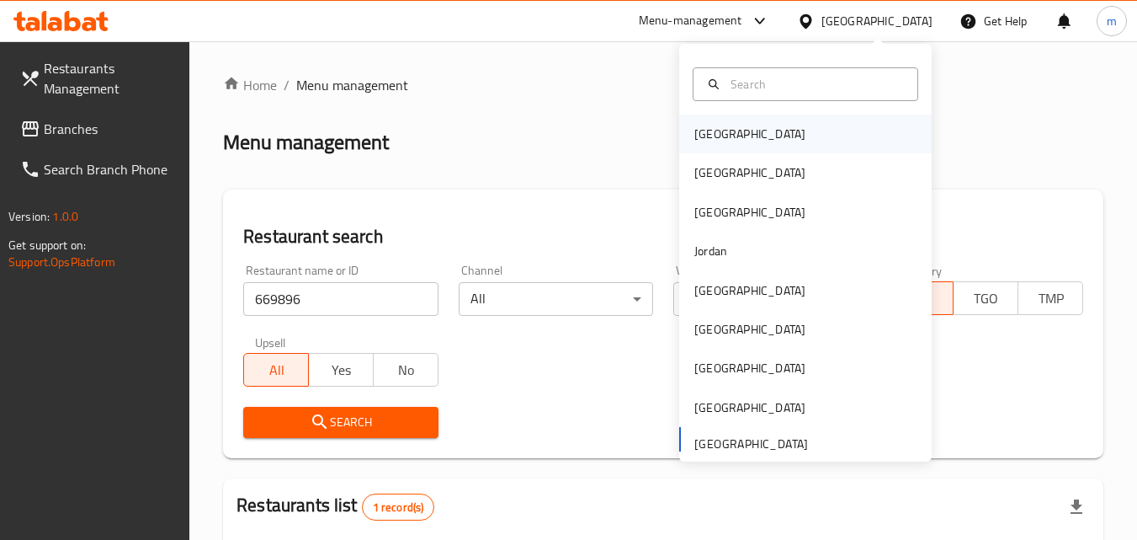
click at [708, 126] on div "[GEOGRAPHIC_DATA]" at bounding box center [750, 134] width 111 height 19
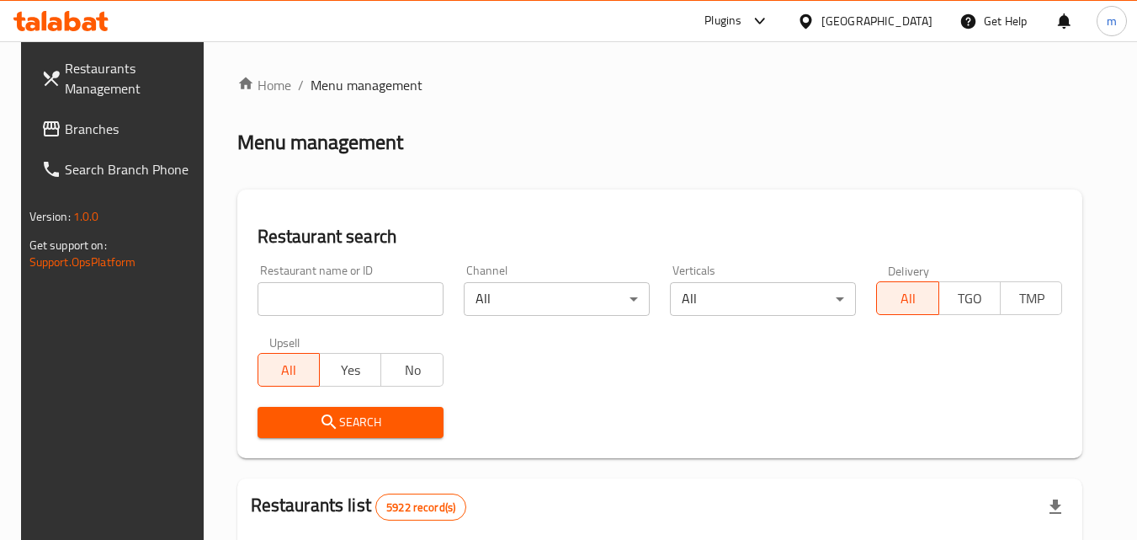
click at [109, 120] on span "Branches" at bounding box center [131, 129] width 133 height 20
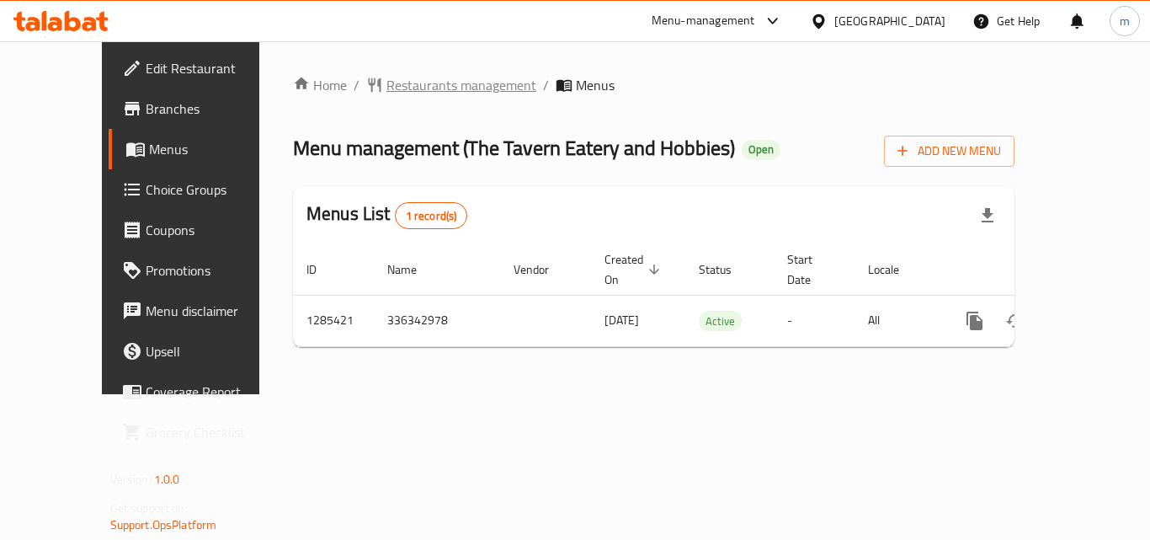
click at [405, 85] on span "Restaurants management" at bounding box center [461, 85] width 150 height 20
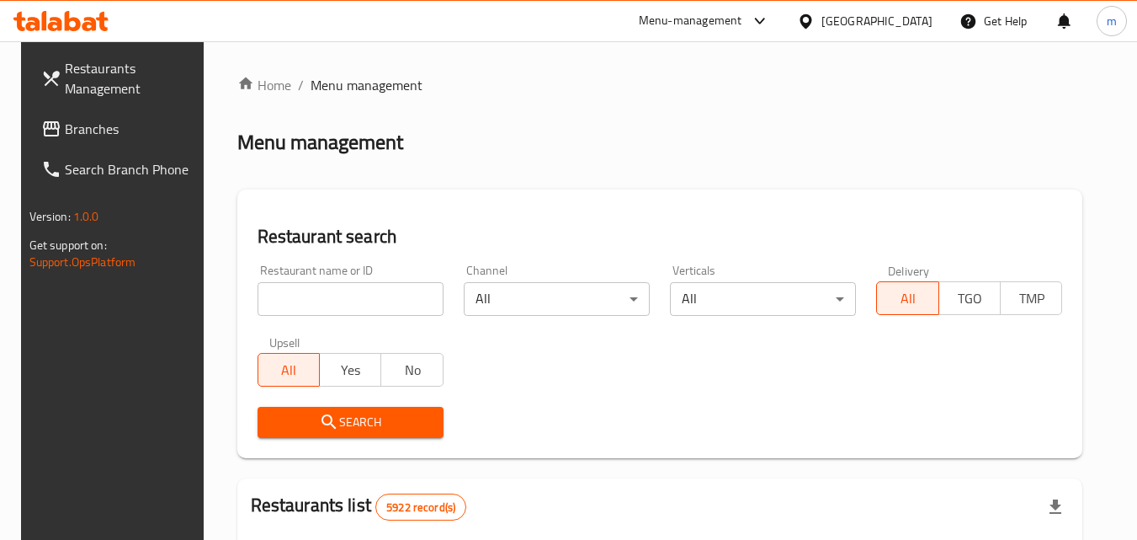
click at [376, 298] on input "search" at bounding box center [351, 299] width 186 height 34
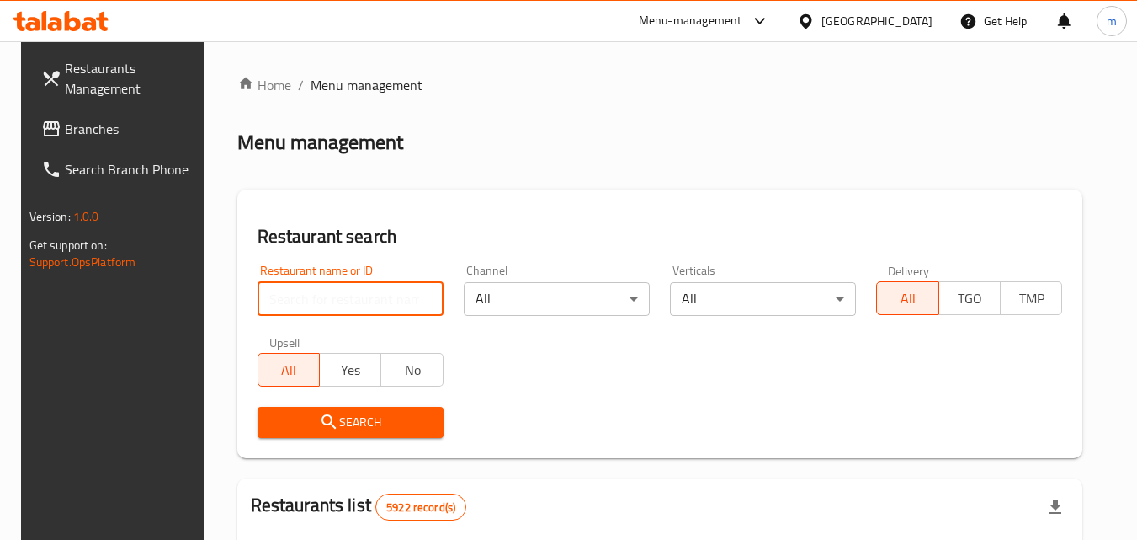
paste input "695949"
type input "695949"
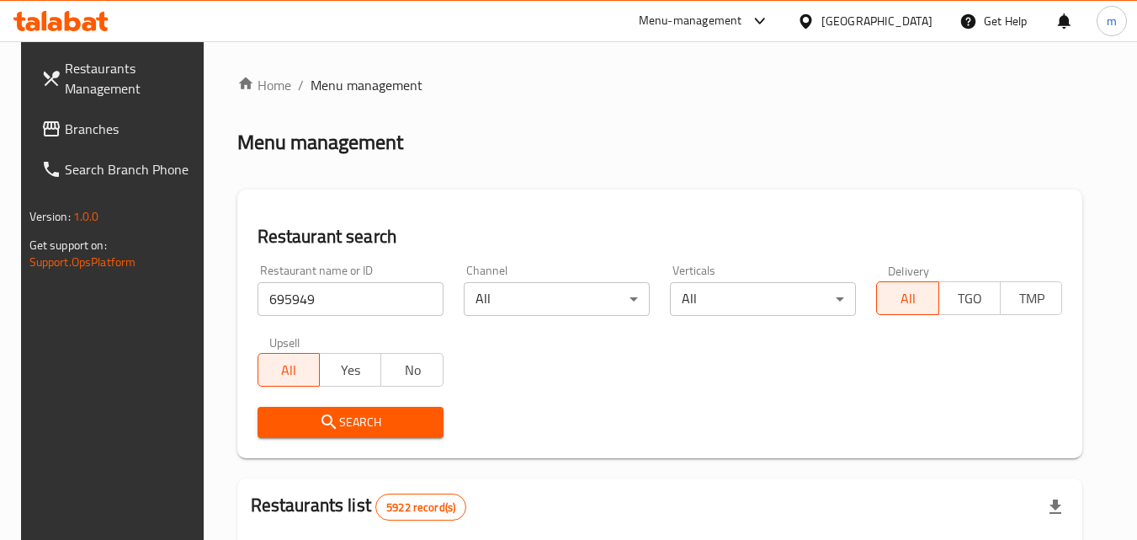
click at [351, 407] on button "Search" at bounding box center [351, 422] width 186 height 31
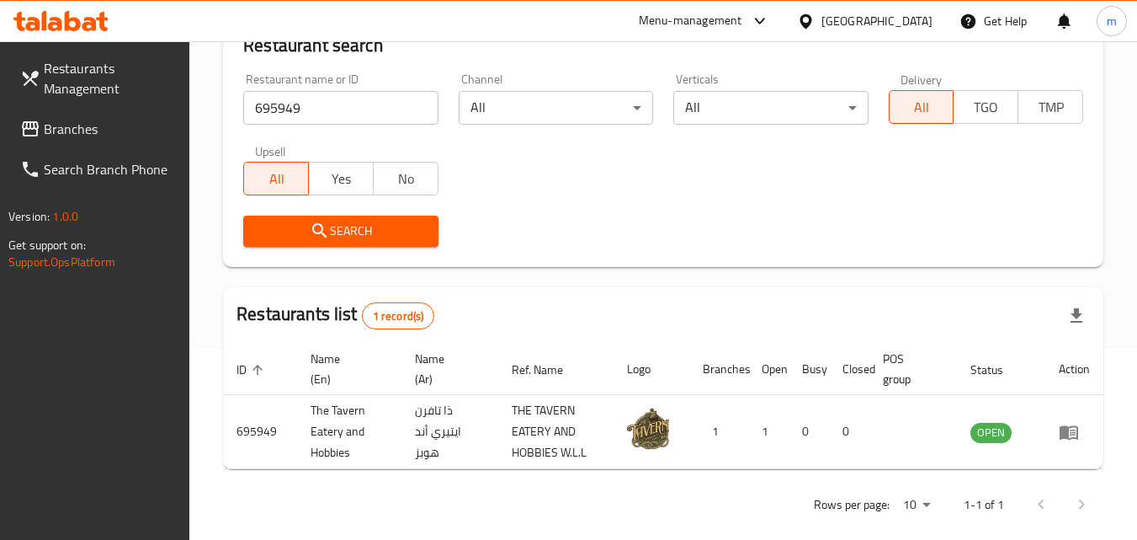
scroll to position [211, 0]
